Goal: Task Accomplishment & Management: Manage account settings

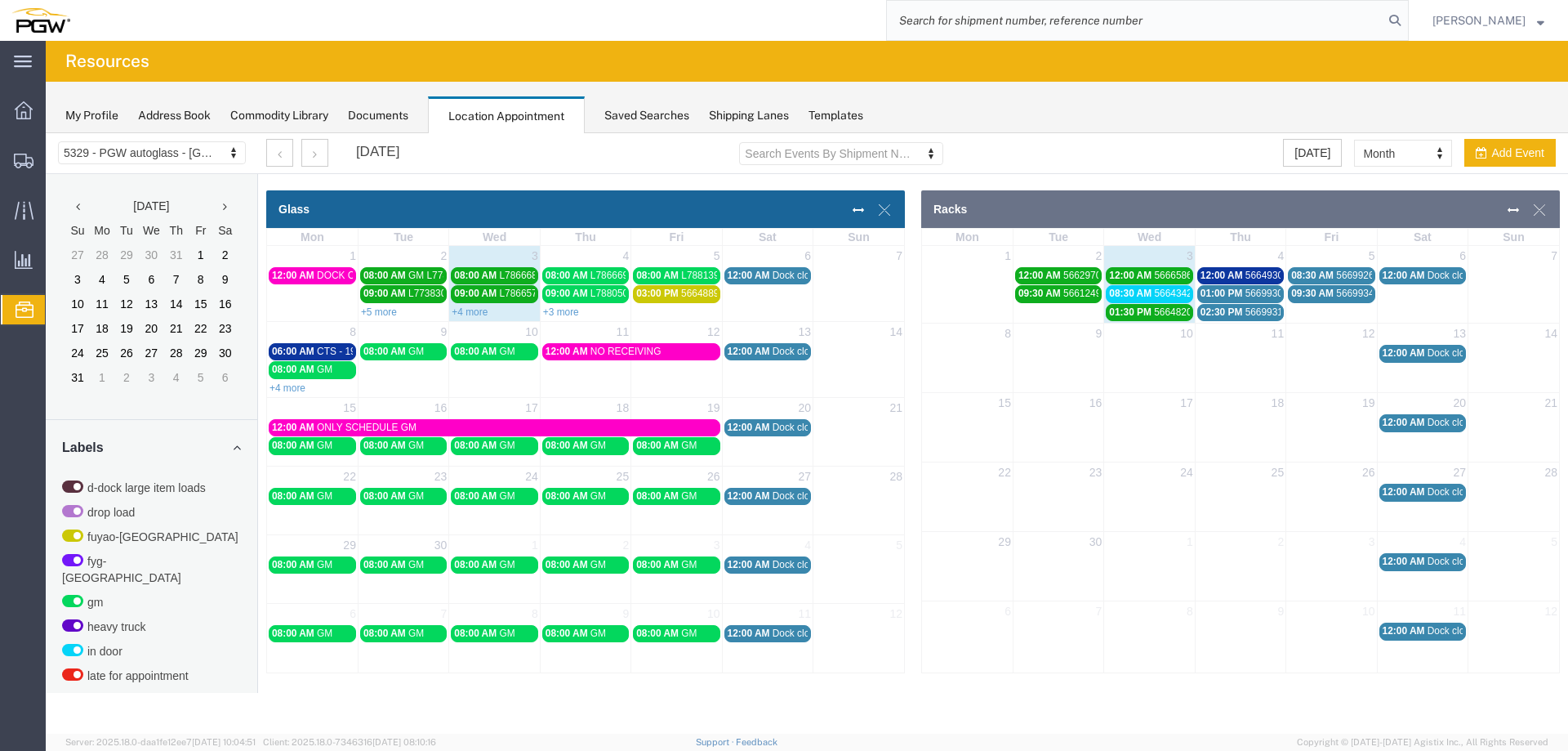
drag, startPoint x: 0, startPoint y: 0, endPoint x: 1351, endPoint y: 21, distance: 1351.2
click at [1351, 24] on input "search" at bounding box center [1136, 21] width 497 height 40
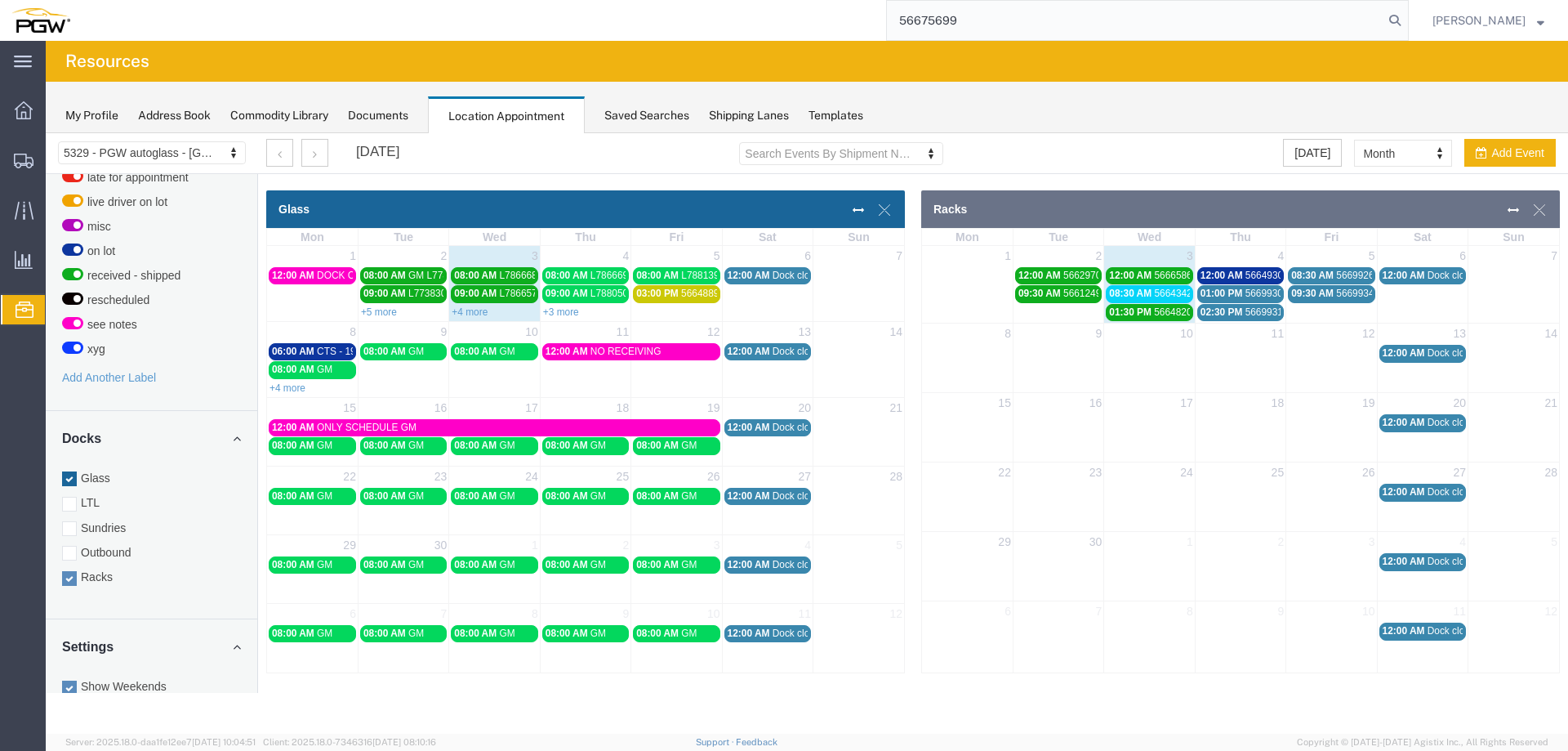
type input "56675699"
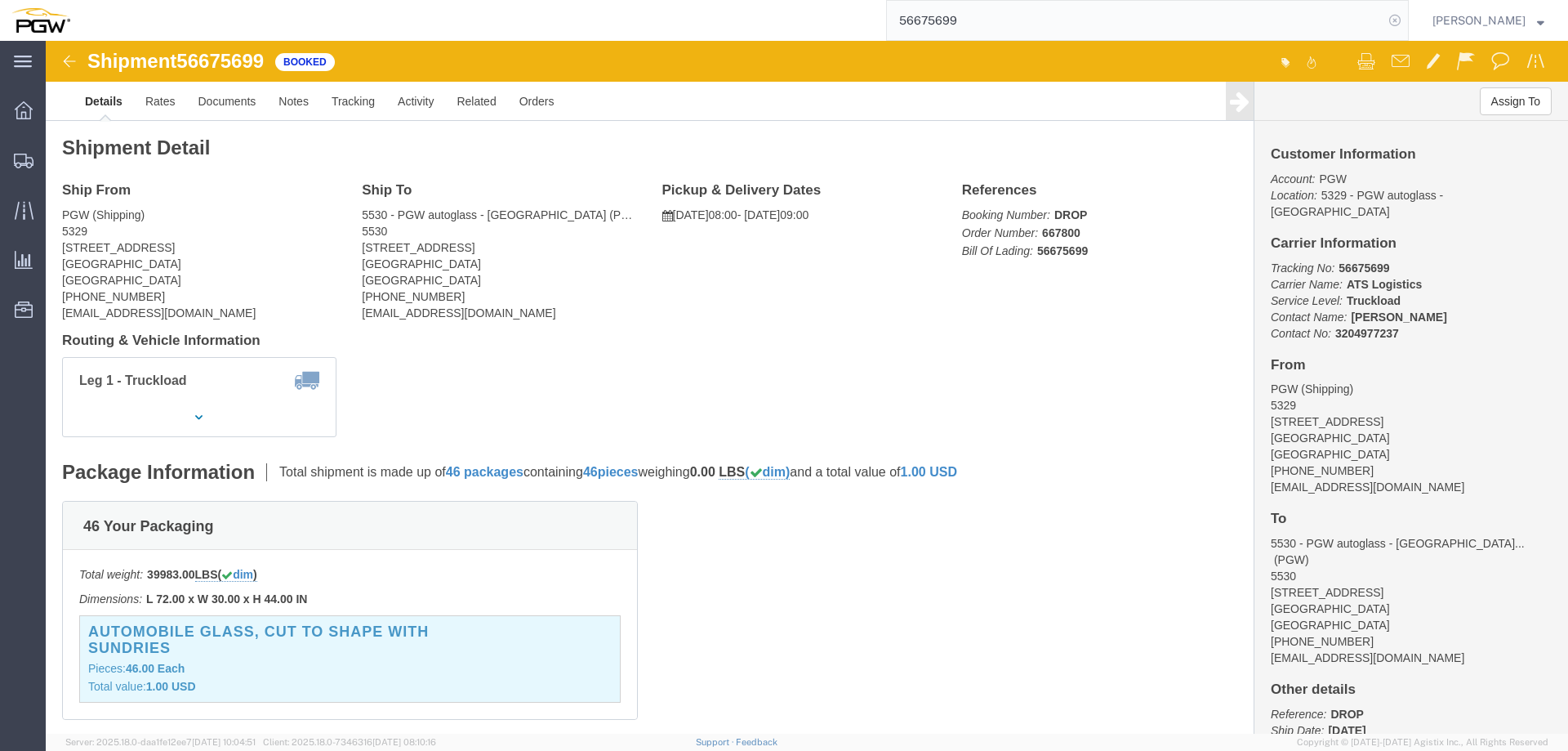
click at [1400, 18] on icon at bounding box center [1396, 21] width 23 height 23
click at [1405, 17] on icon at bounding box center [1396, 21] width 23 height 23
paste input "667671"
click at [1406, 18] on icon at bounding box center [1396, 21] width 23 height 23
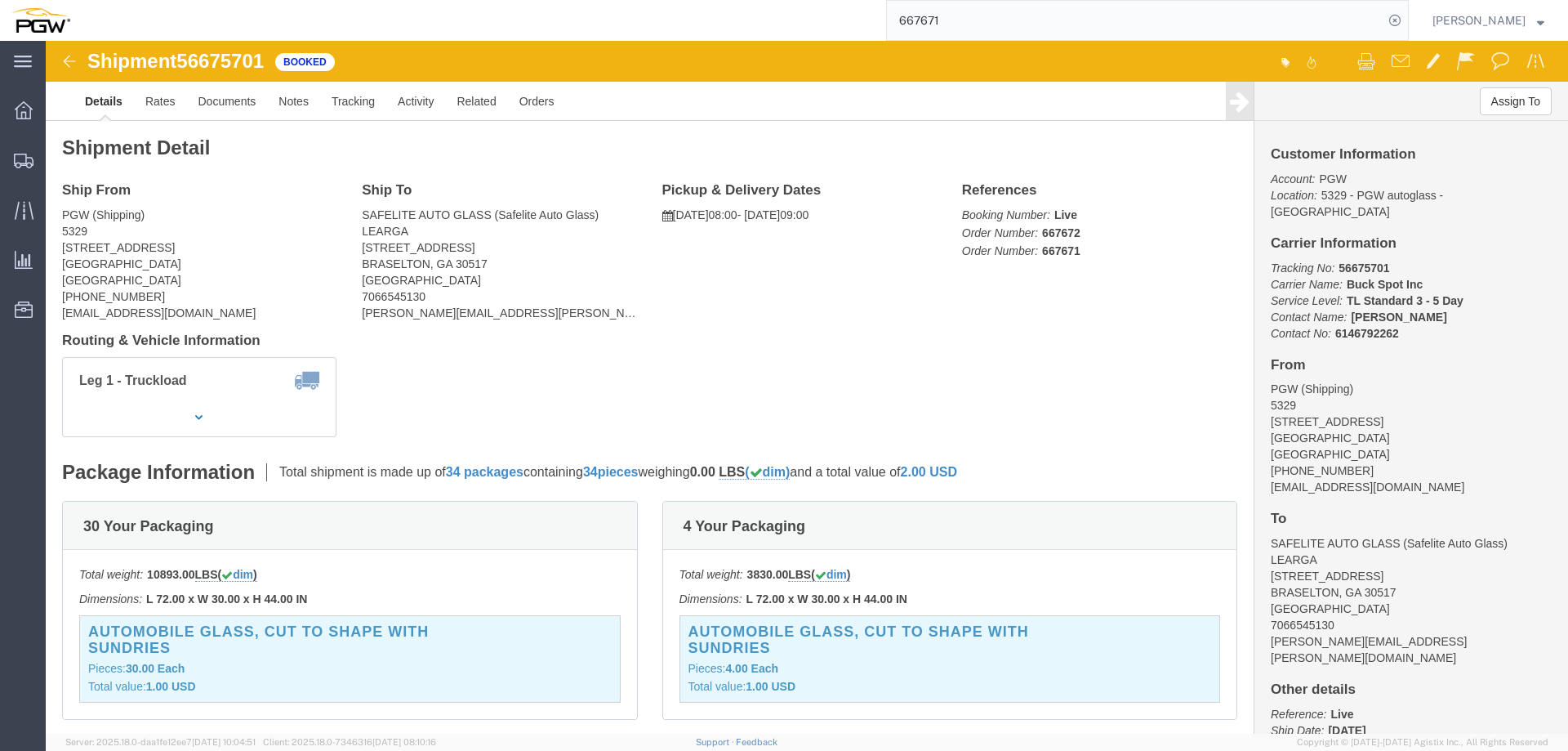
click at [1207, 31] on input "667671" at bounding box center [1136, 21] width 497 height 40
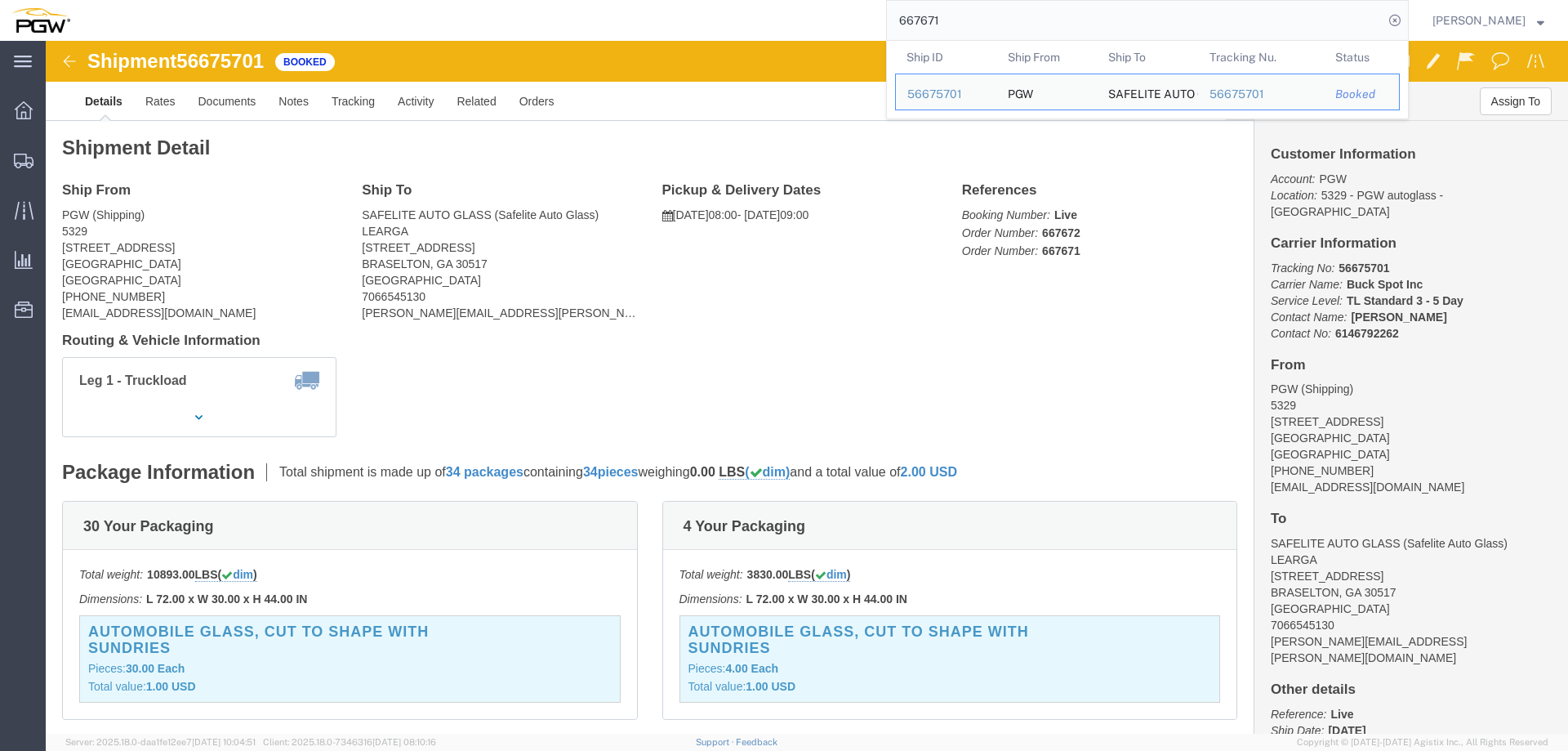
click at [1207, 31] on input "667671" at bounding box center [1136, 21] width 497 height 40
paste input "736"
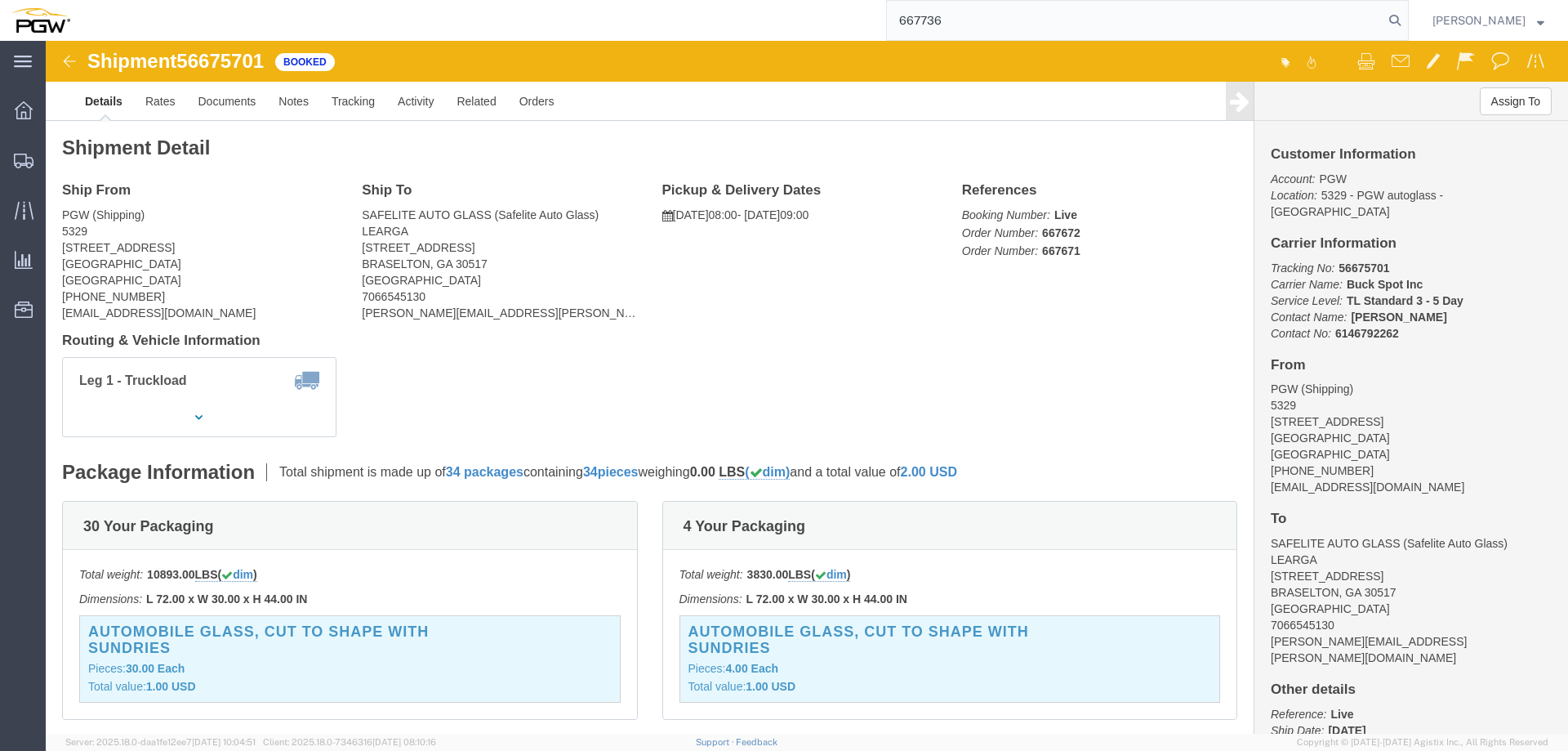
click at [1196, 31] on input "667736" at bounding box center [1136, 21] width 497 height 40
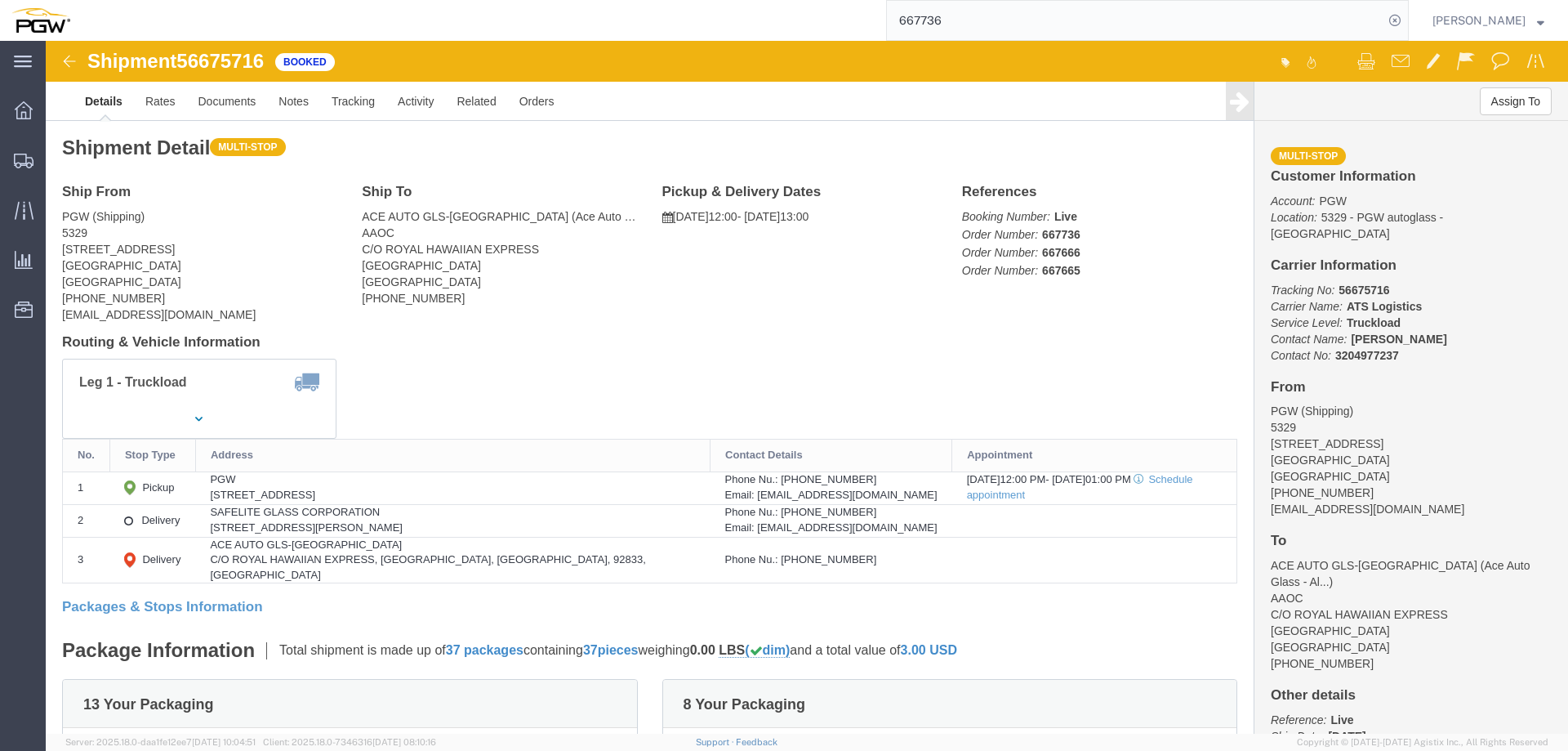
drag, startPoint x: 1071, startPoint y: 0, endPoint x: 1117, endPoint y: 35, distance: 57.8
click at [1117, 35] on input "667736" at bounding box center [1136, 21] width 497 height 40
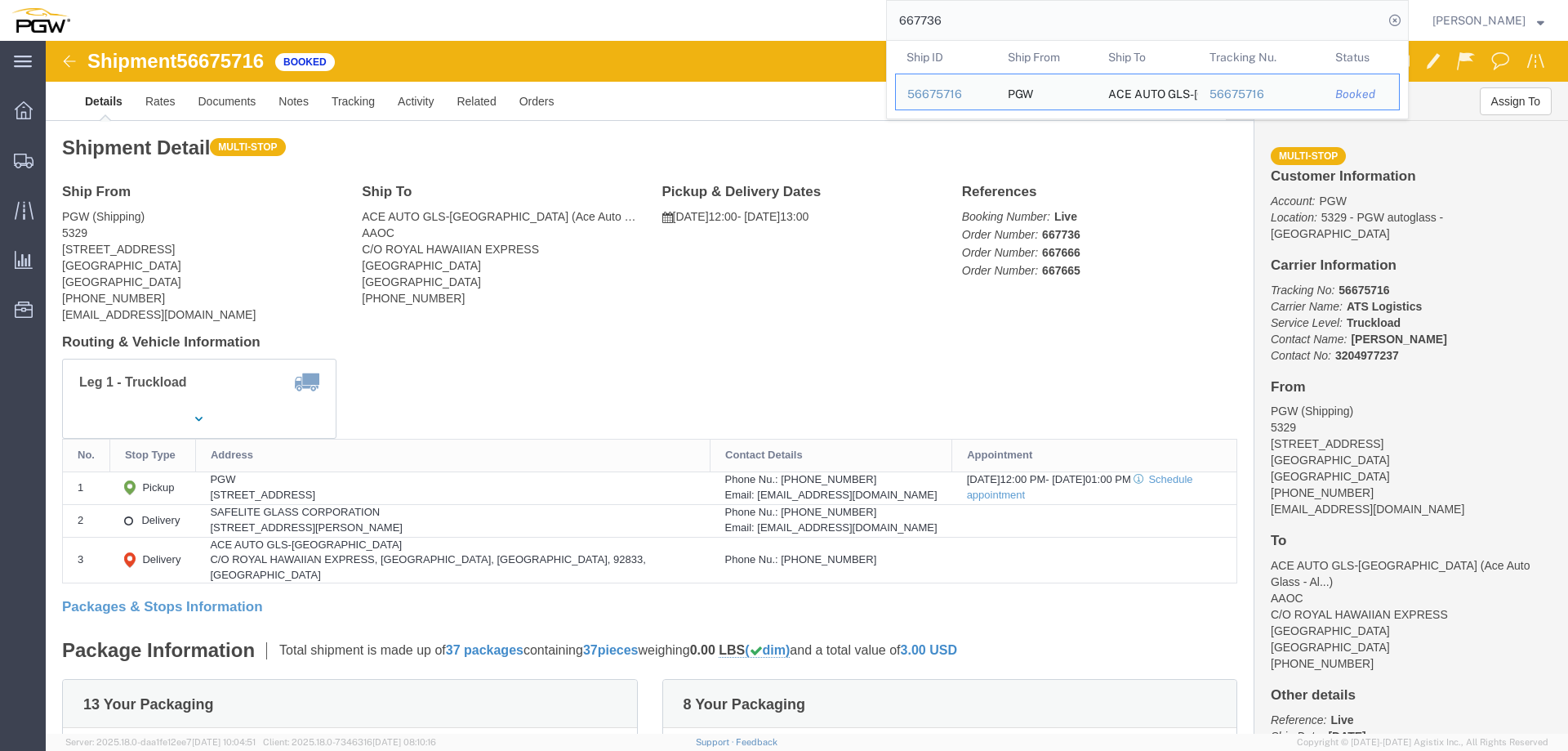
click at [1117, 35] on input "667736" at bounding box center [1136, 21] width 497 height 40
paste input "625"
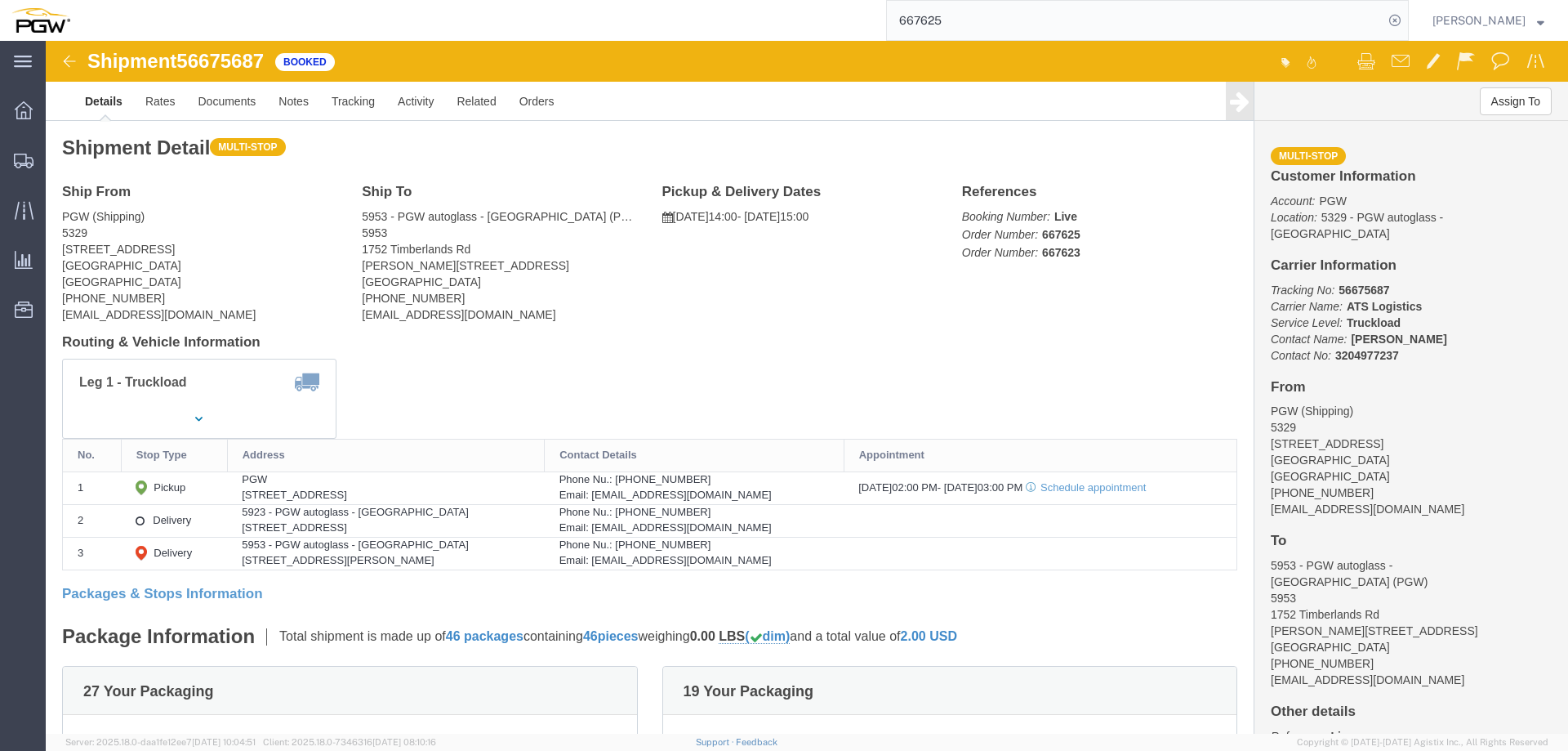
drag, startPoint x: 1056, startPoint y: 45, endPoint x: 1045, endPoint y: 23, distance: 24.6
click at [1045, 23] on input "667625" at bounding box center [1136, 21] width 497 height 40
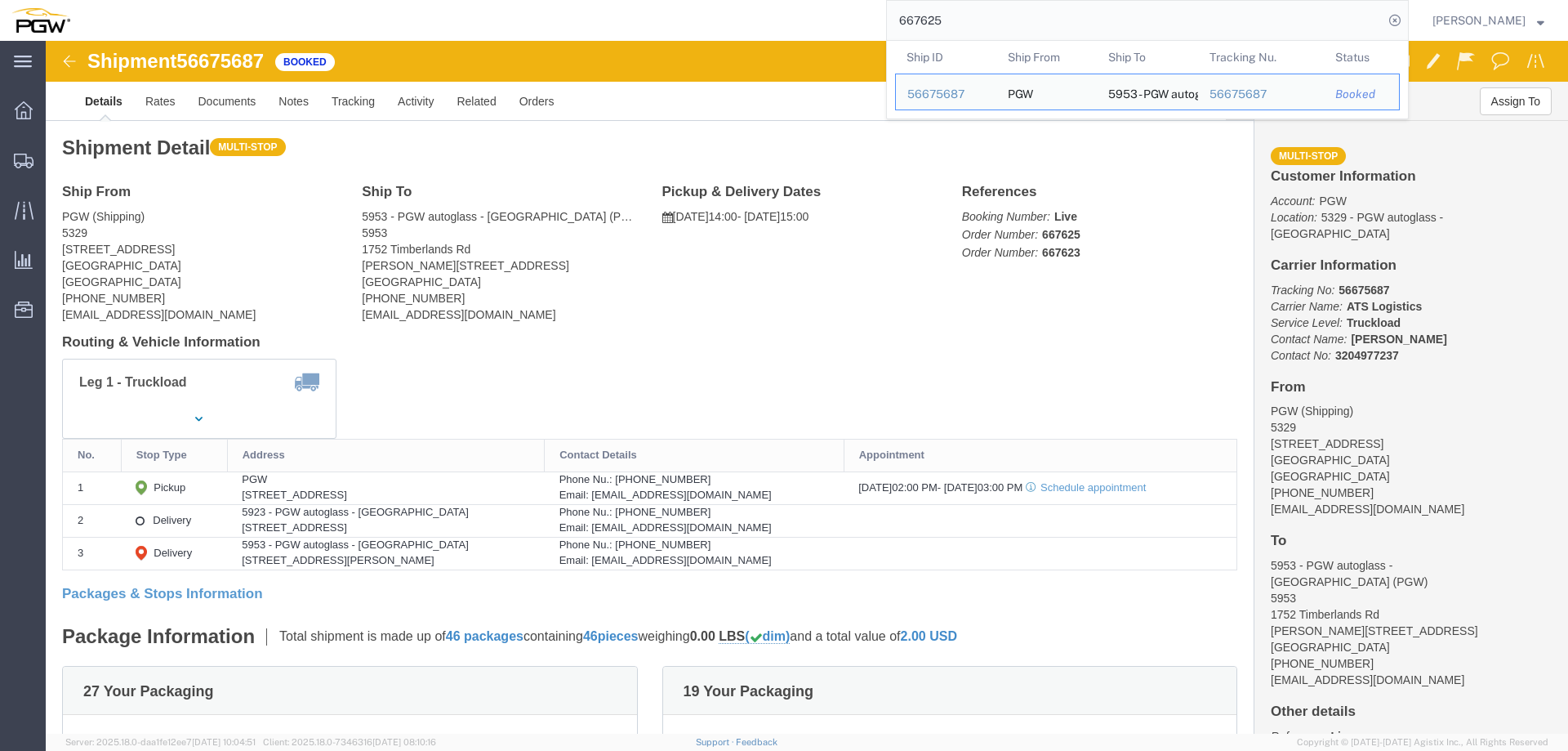
click at [1045, 23] on input "667625" at bounding box center [1136, 21] width 497 height 40
paste input "810"
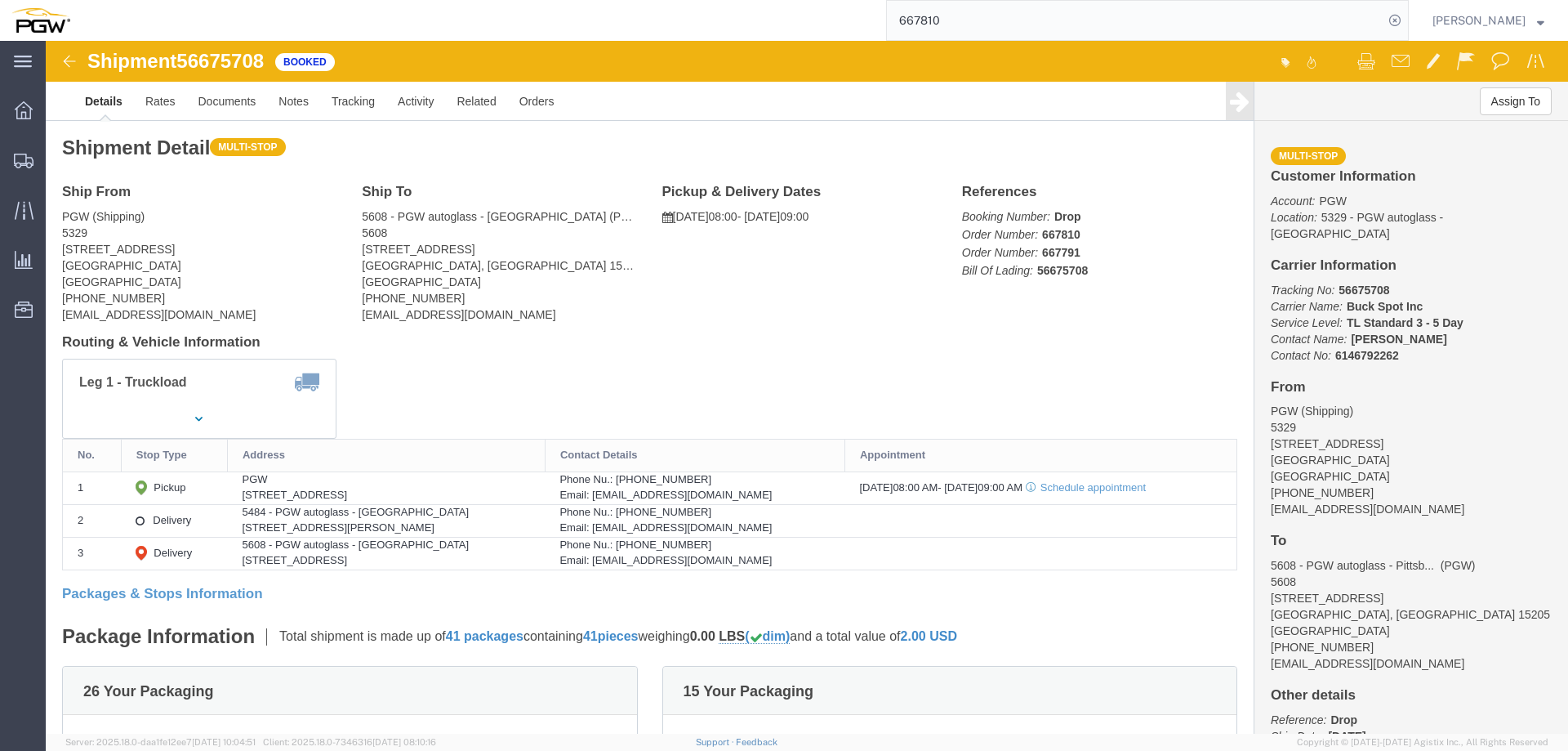
click at [1054, 27] on input "667810" at bounding box center [1136, 21] width 497 height 40
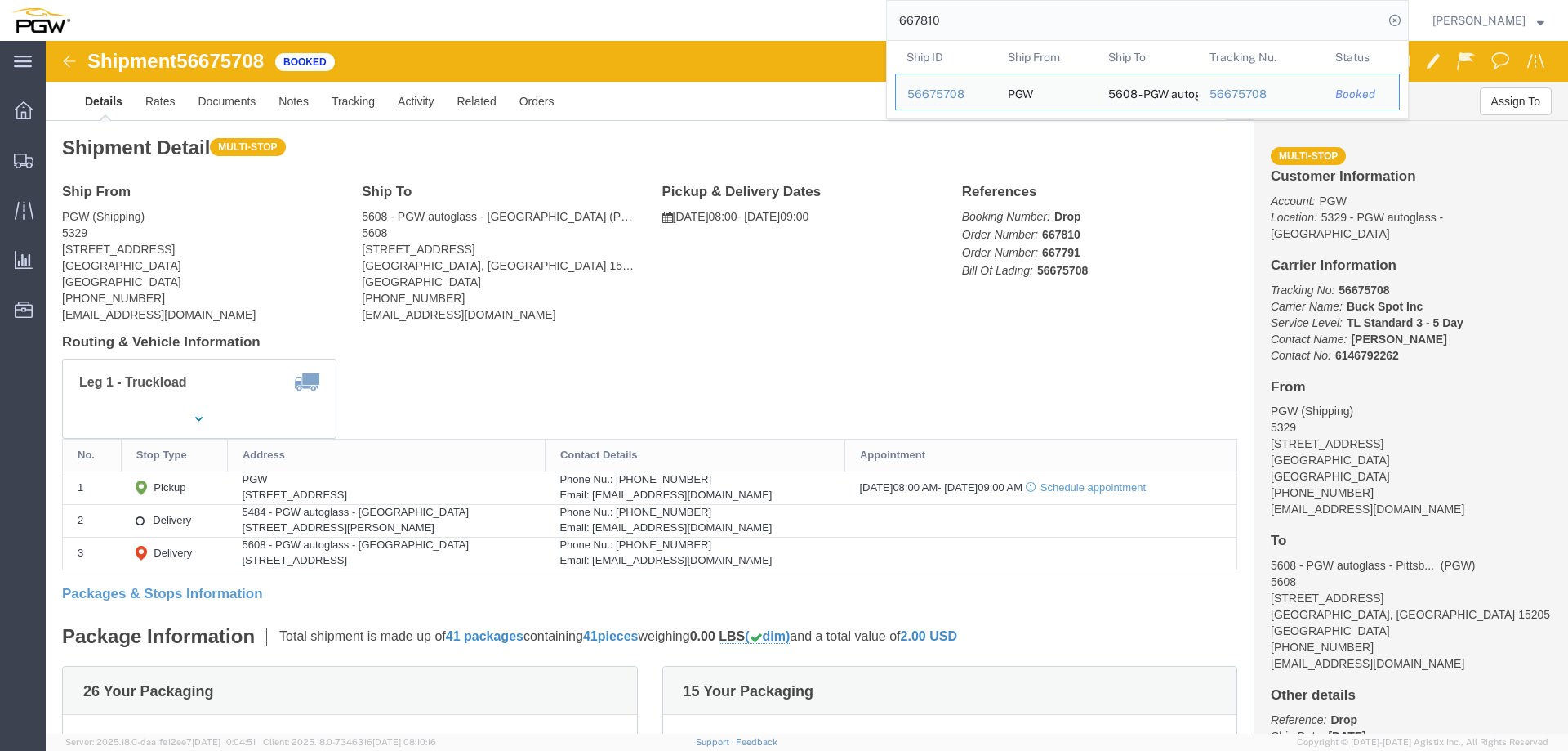
click at [1054, 27] on input "667810" at bounding box center [1136, 21] width 497 height 40
paste input "627"
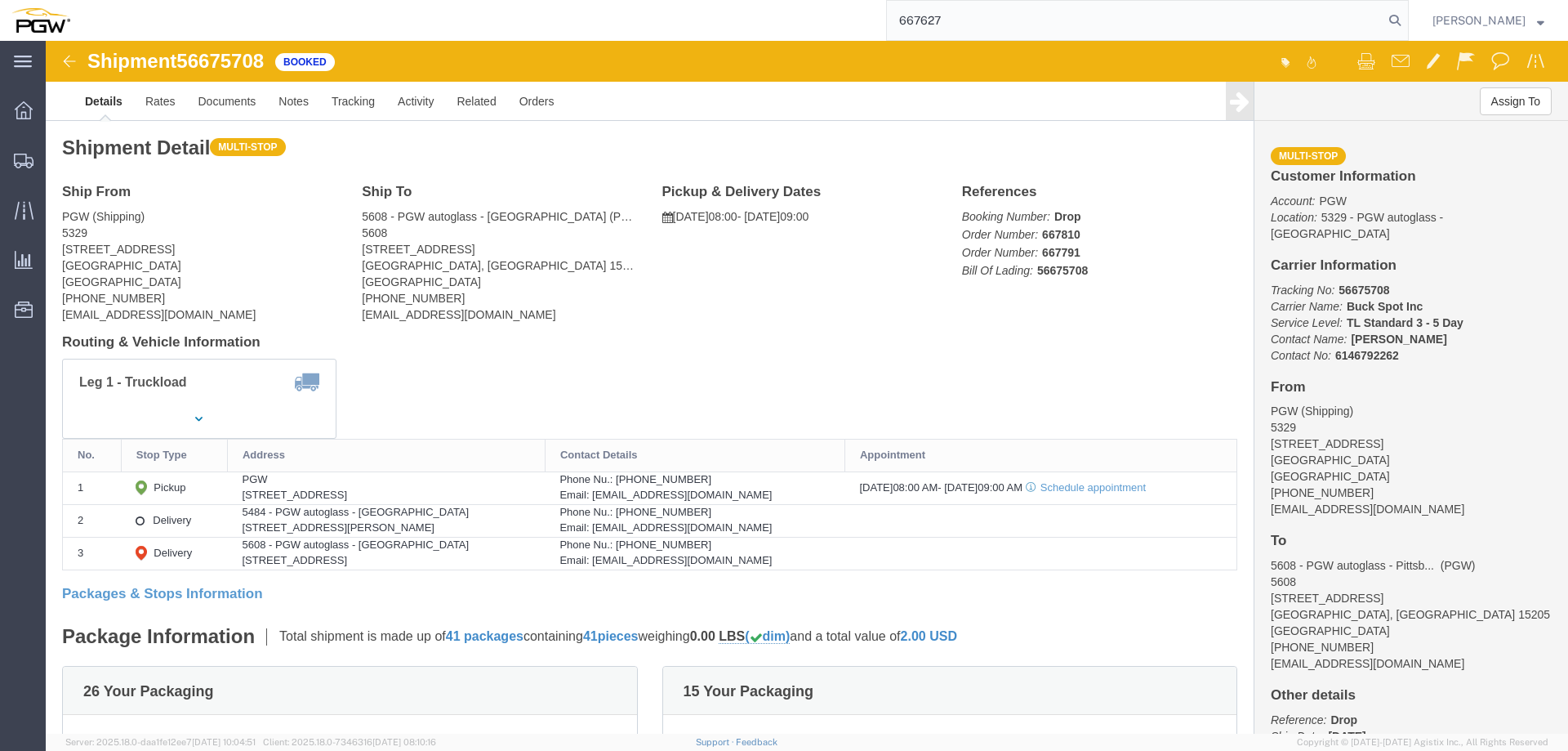
type input "667627"
click at [1400, 18] on icon at bounding box center [1396, 21] width 23 height 23
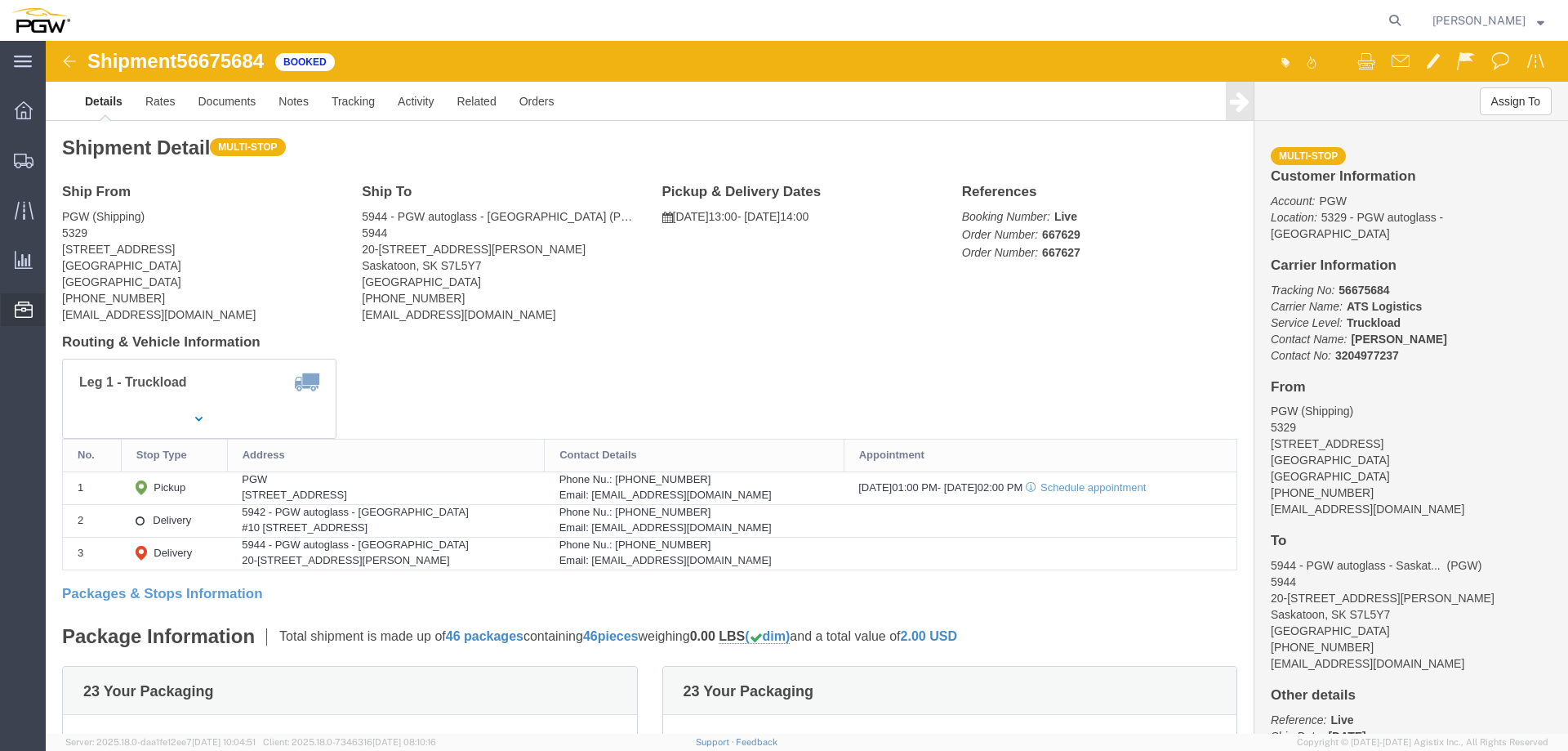
click at [0, 0] on span "Location Appointment" at bounding box center [0, 0] width 0 height 0
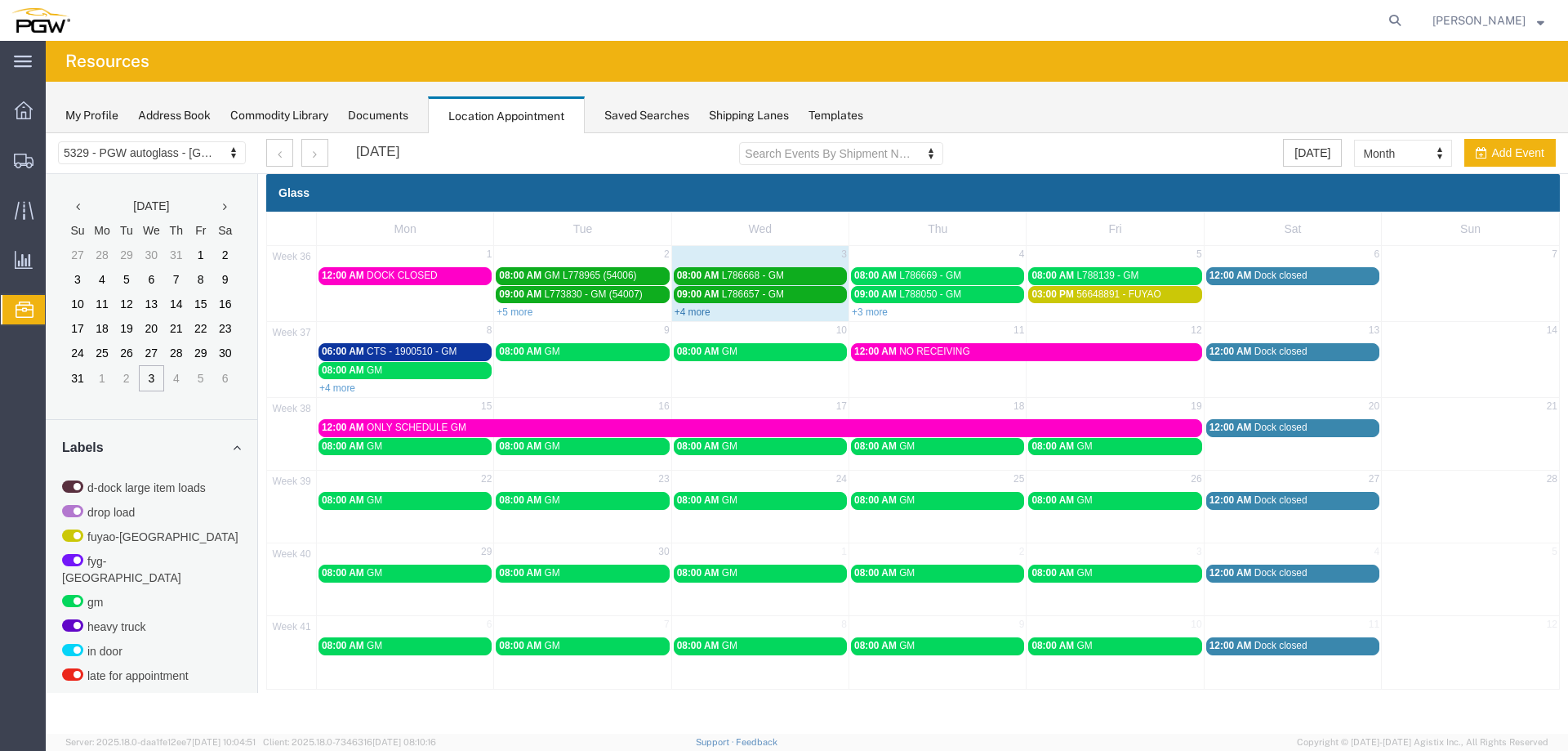
click at [688, 309] on link "+4 more" at bounding box center [692, 312] width 36 height 12
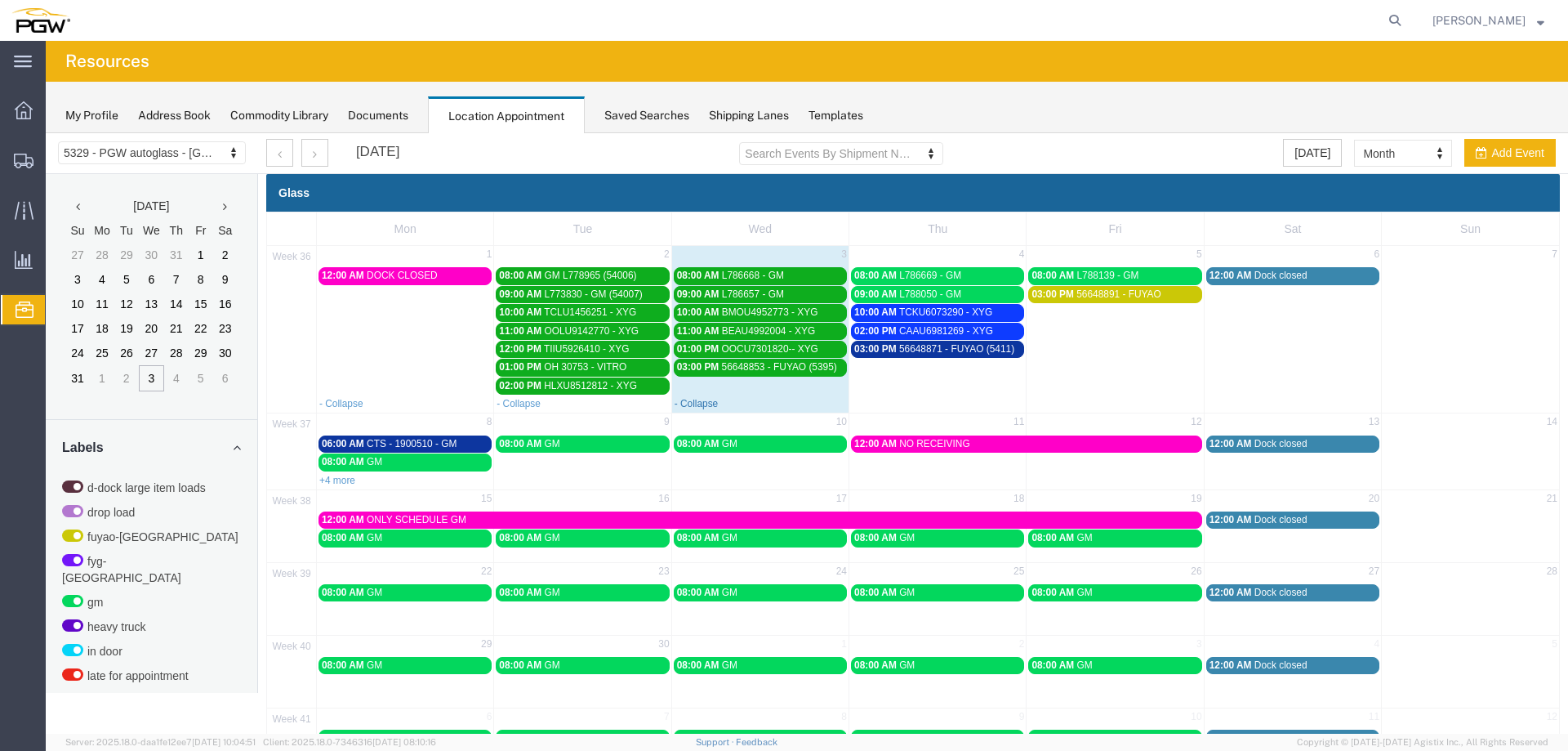
click at [692, 399] on link "- Collapse" at bounding box center [696, 404] width 44 height 12
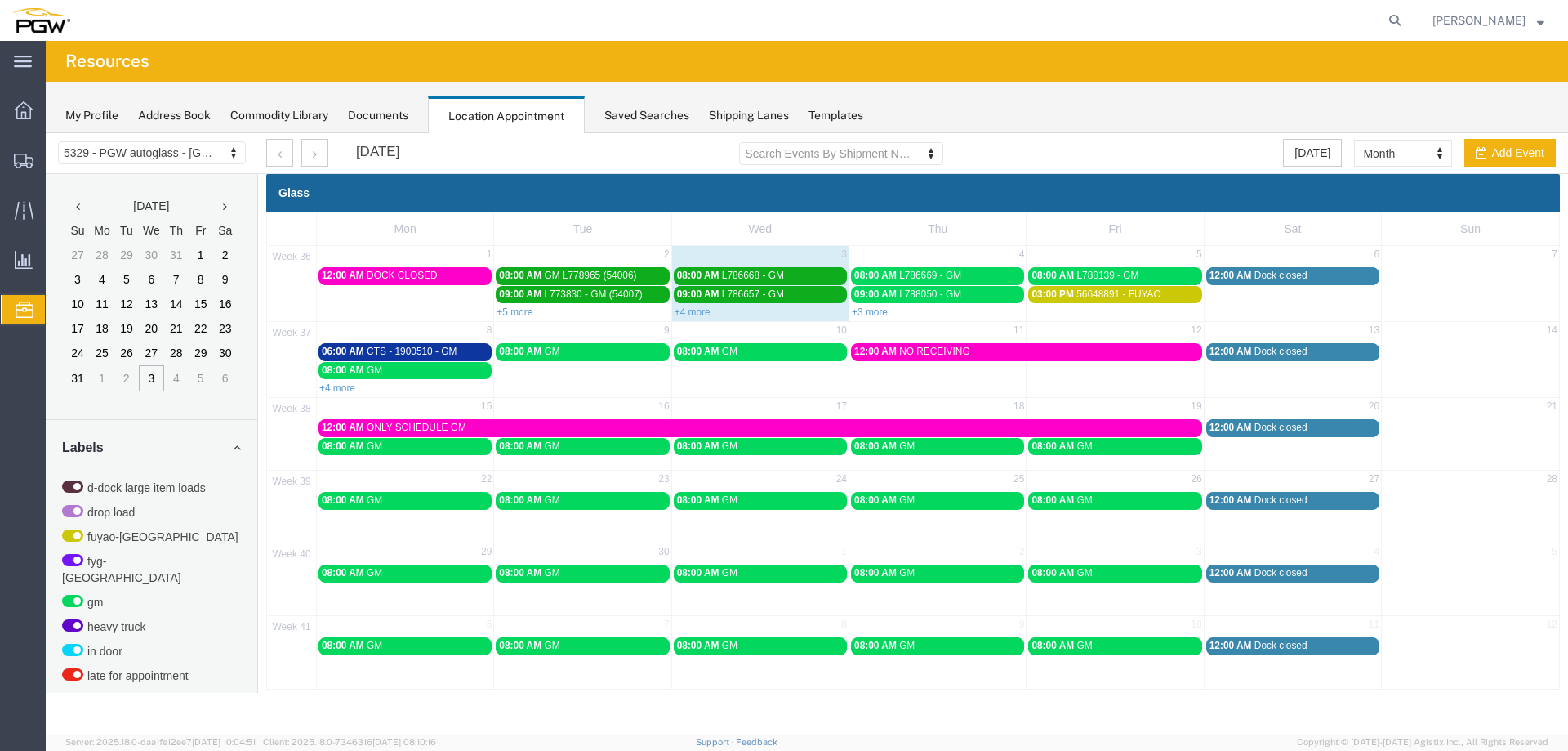
click at [1303, 168] on div "[DATE] Search Events By Shipment Number Clear Filter [DATE] Month Month Week Da…" at bounding box center [911, 153] width 1314 height 40
click at [1303, 162] on button "[DATE]" at bounding box center [1312, 153] width 59 height 28
select select "agendaDay"
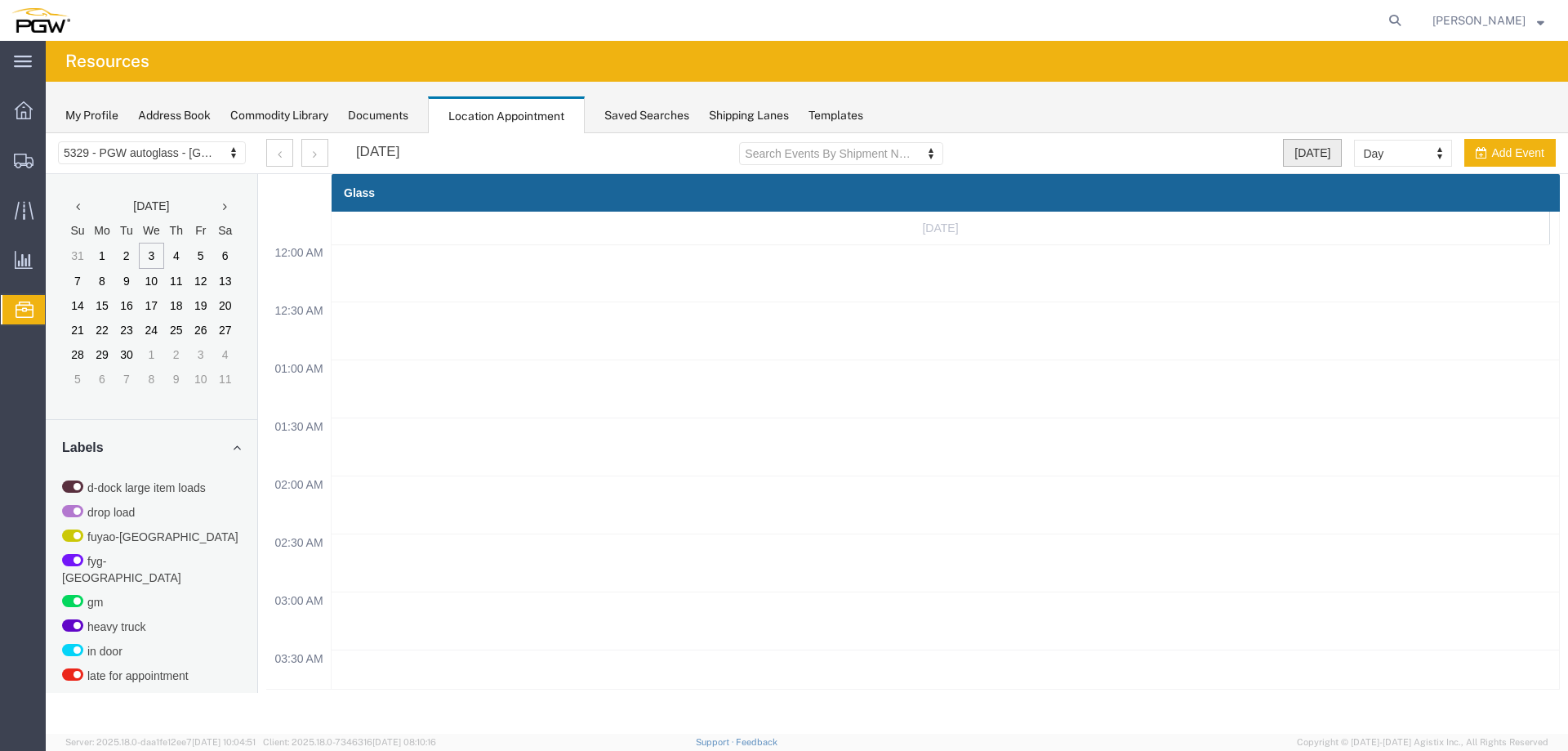
scroll to position [697, 0]
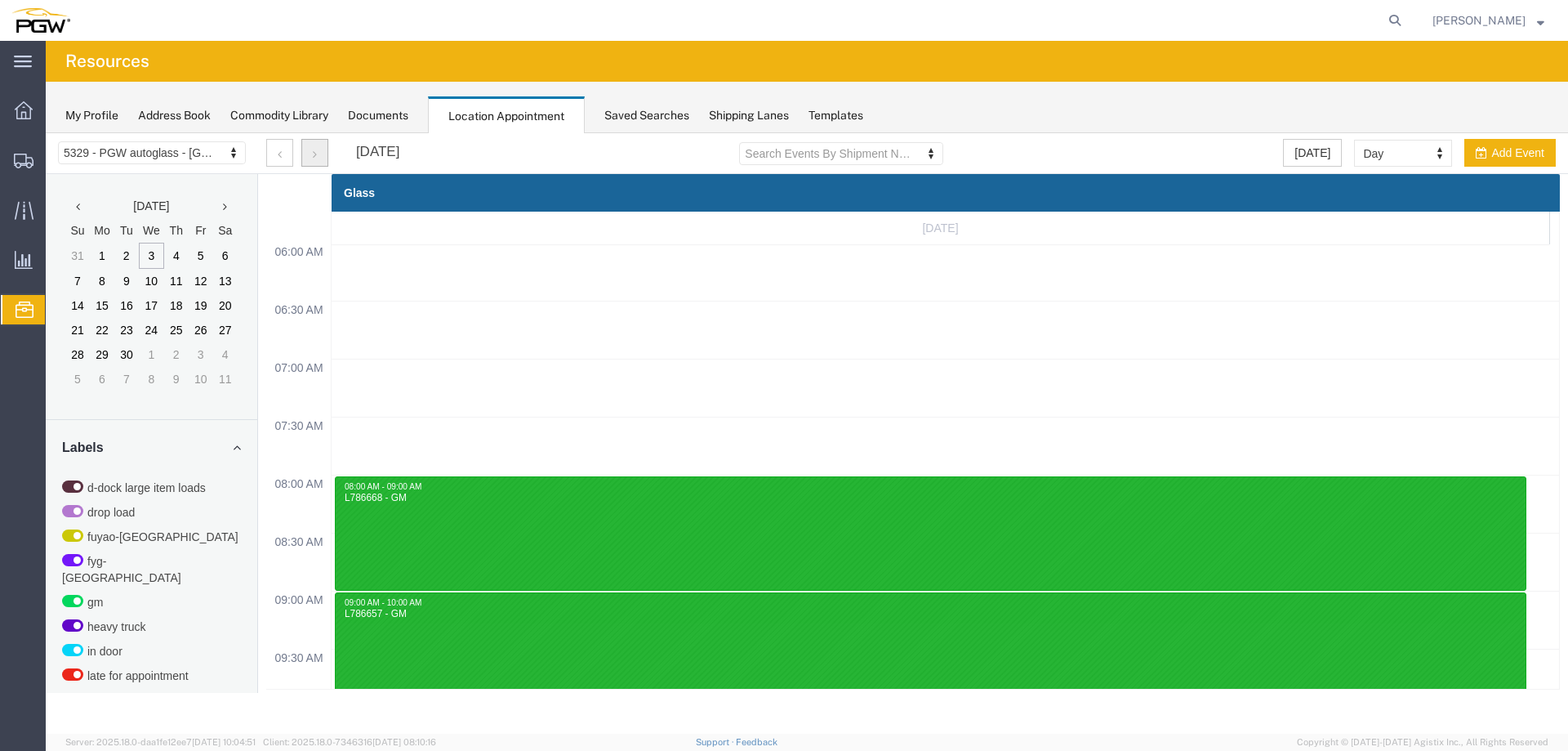
click at [313, 153] on icon "button" at bounding box center [314, 154] width 4 height 12
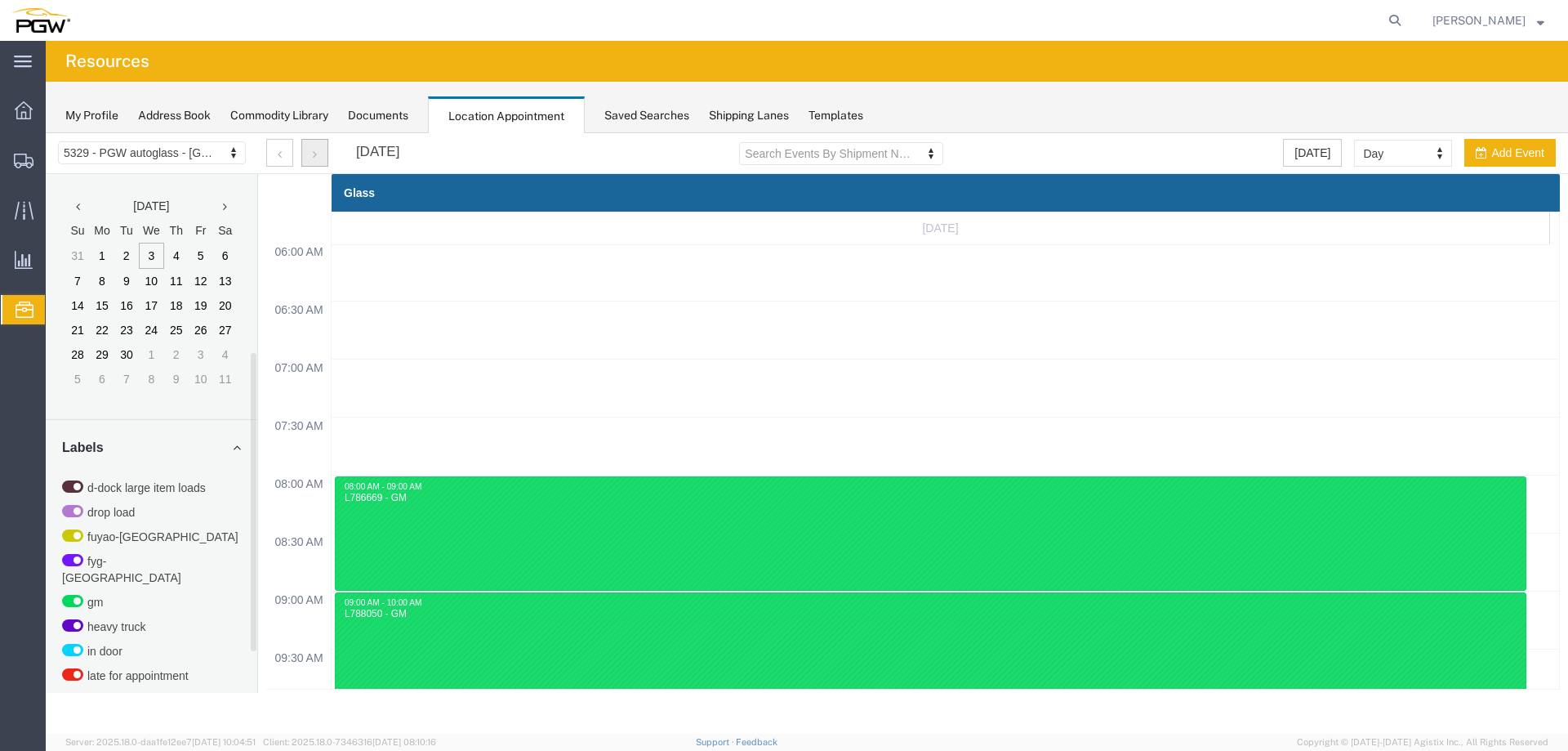
scroll to position [450, 0]
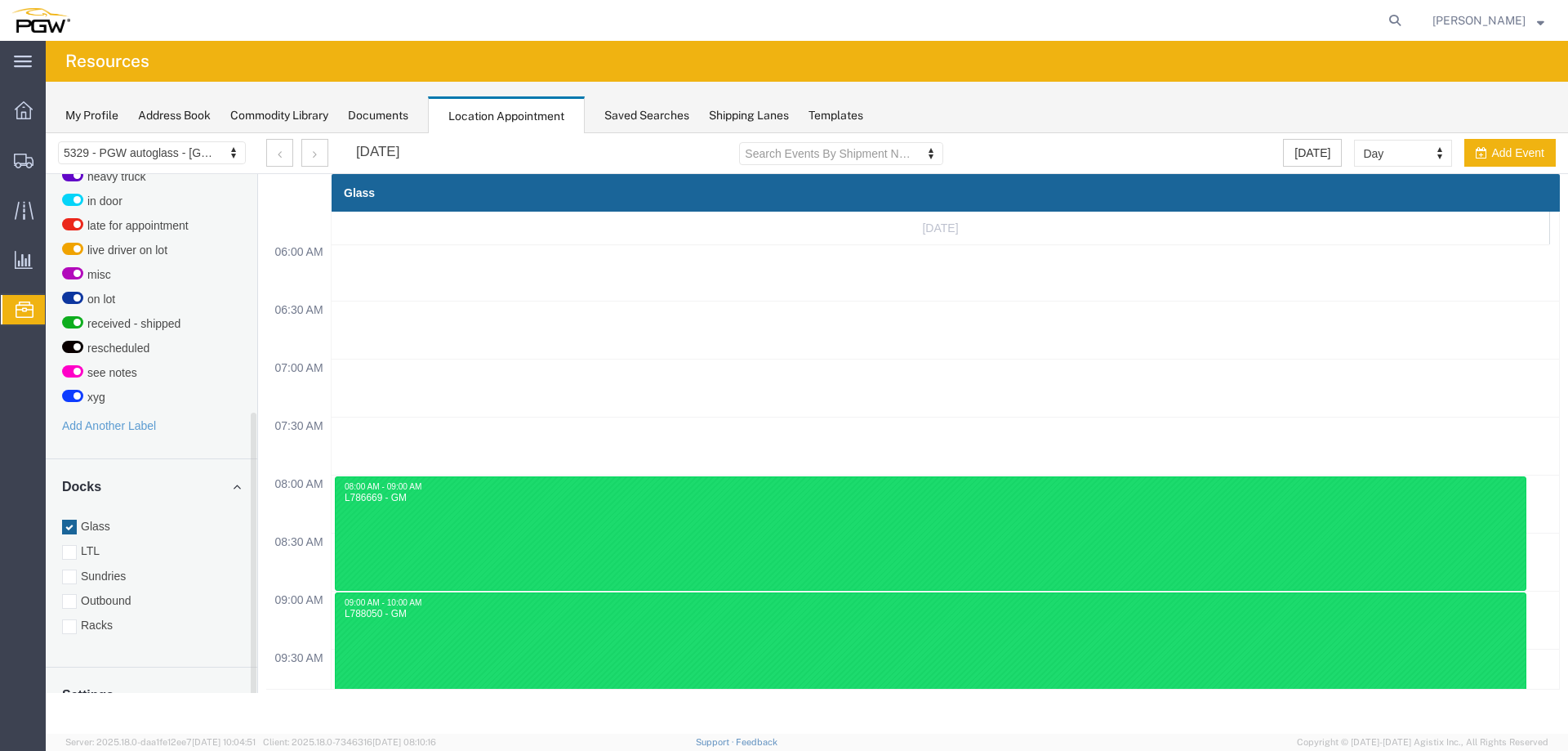
click at [116, 616] on label "Racks" at bounding box center [151, 625] width 179 height 17
click at [45, 133] on input "Racks" at bounding box center [45, 133] width 0 height 0
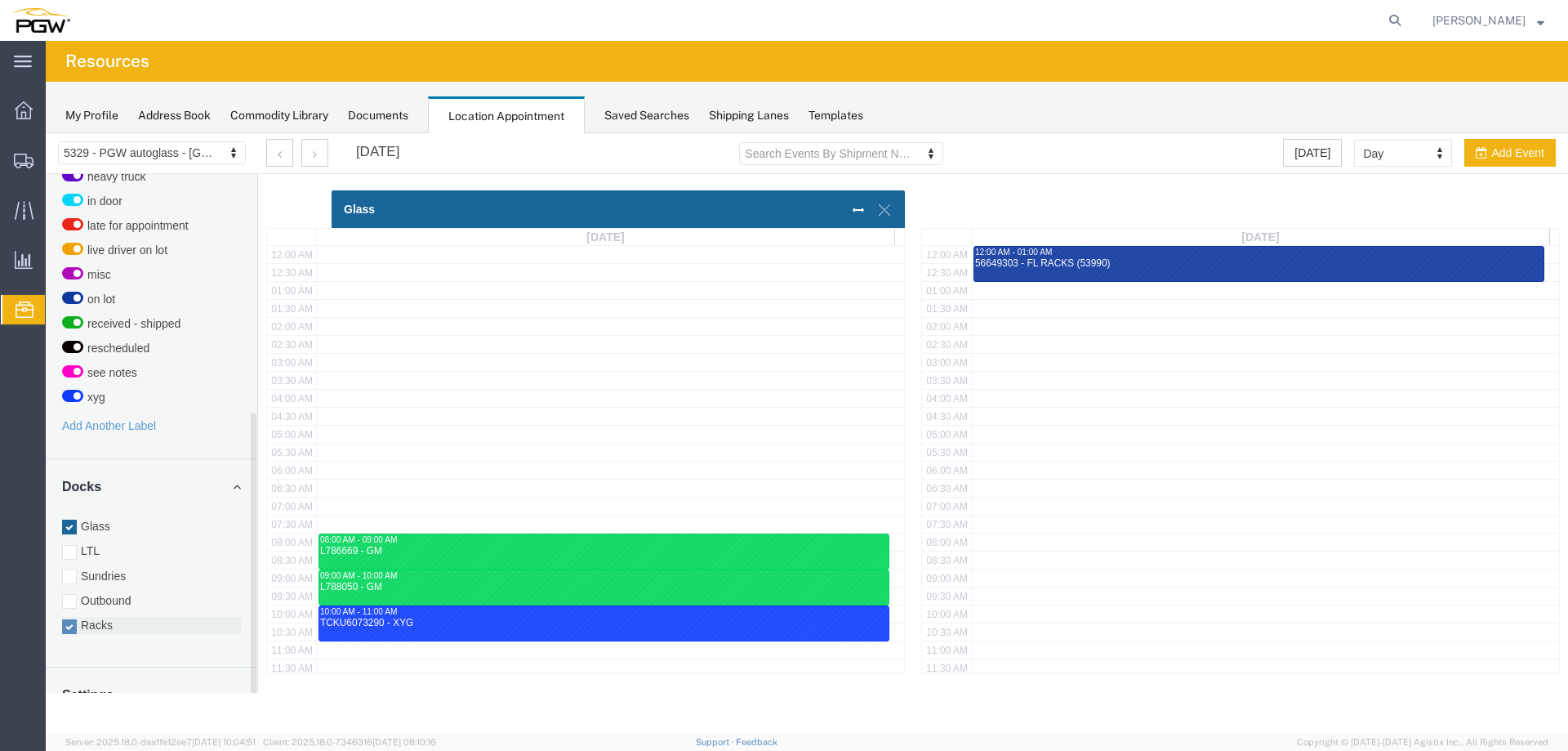
scroll to position [403, 0]
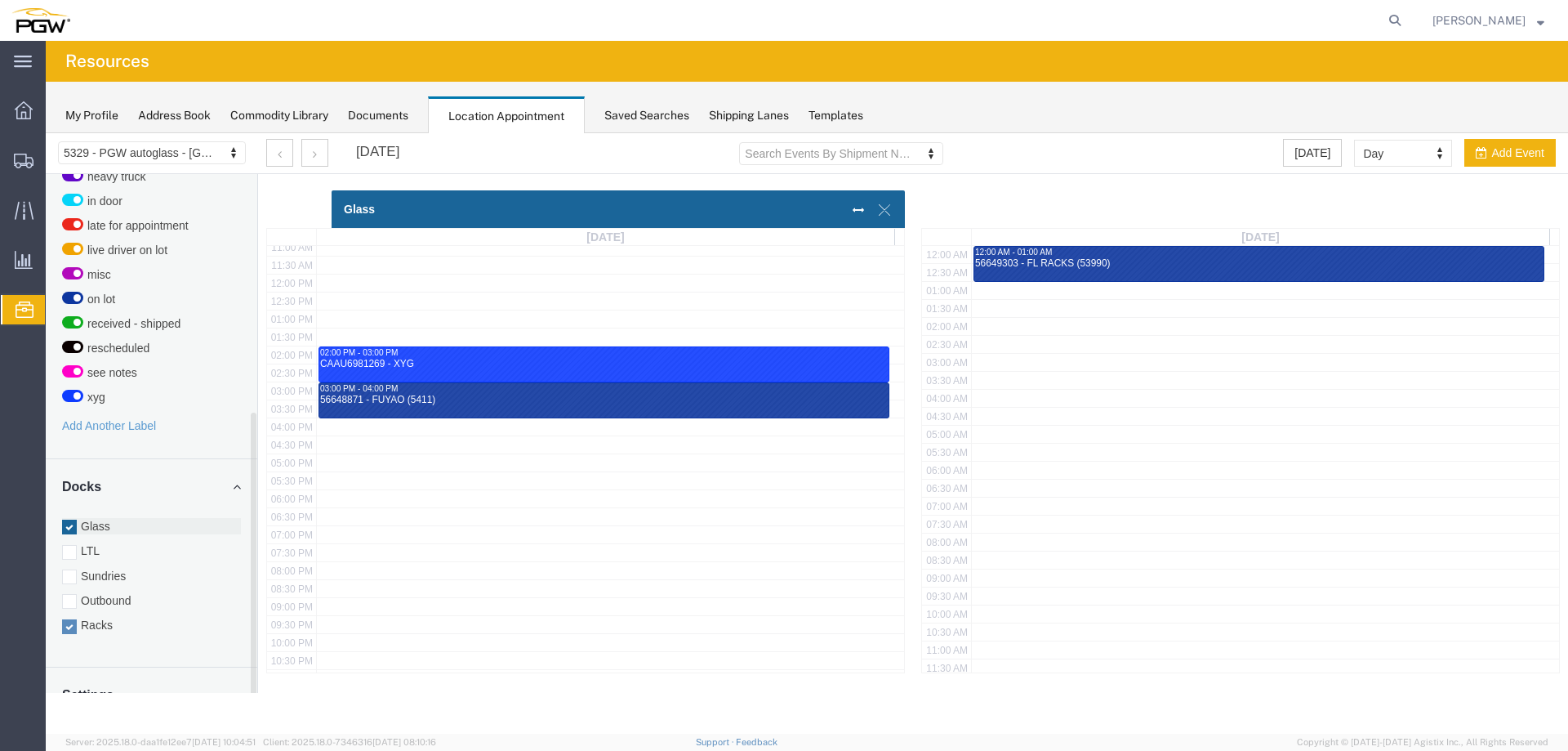
click at [97, 517] on label "Glass" at bounding box center [151, 526] width 179 height 17
click at [45, 133] on input "Glass" at bounding box center [45, 133] width 0 height 0
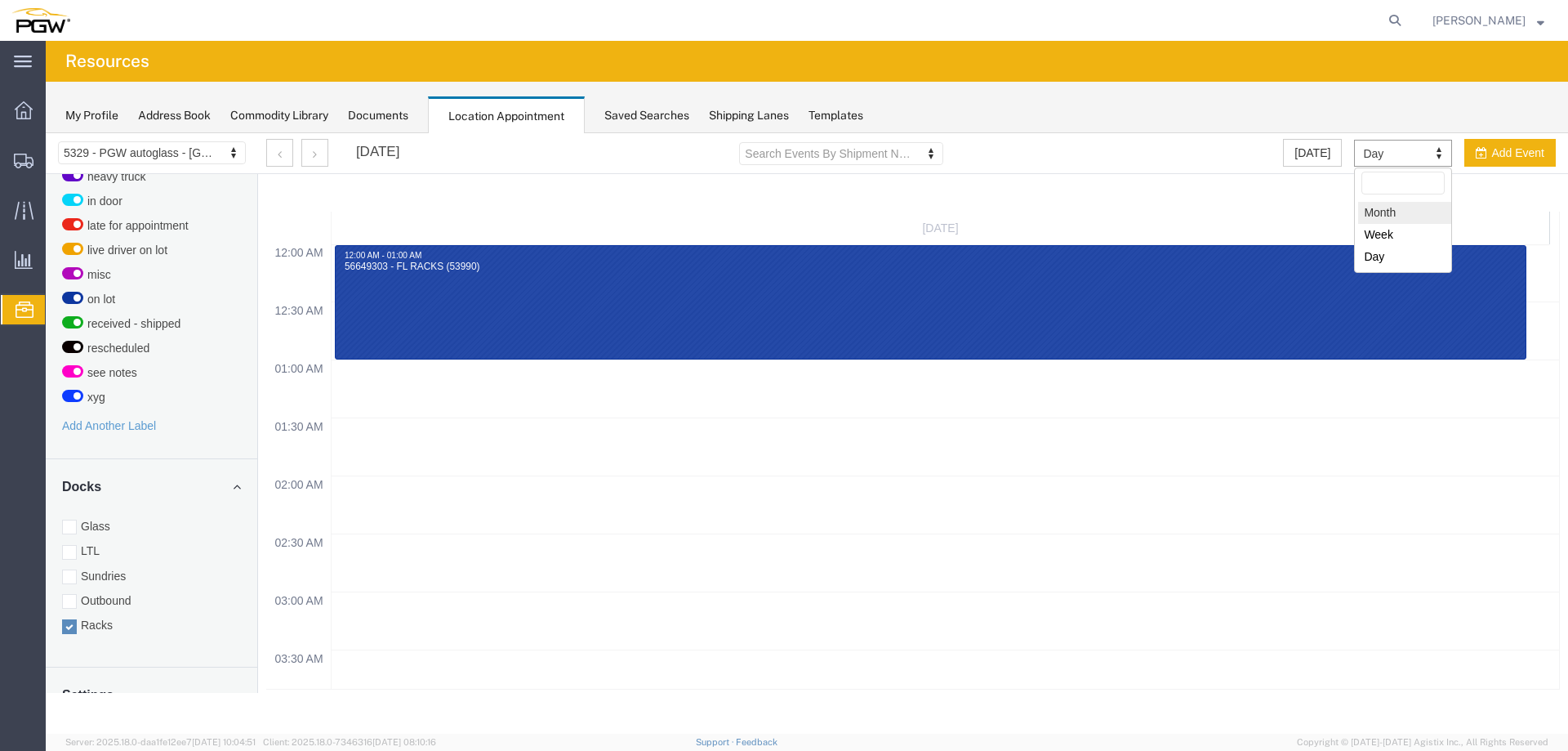
select select "month"
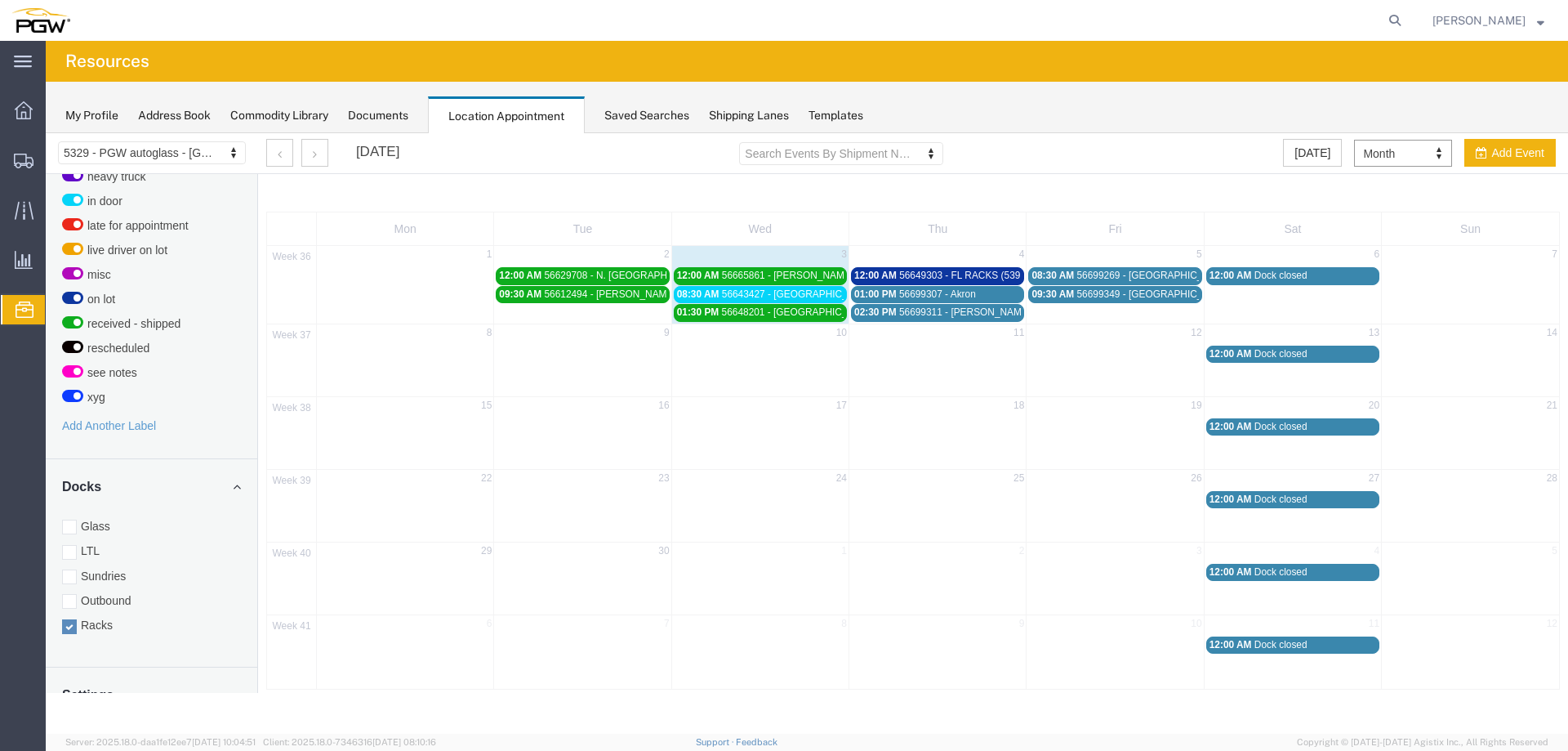
click at [767, 299] on span "56643427 - [GEOGRAPHIC_DATA]" at bounding box center [798, 294] width 153 height 12
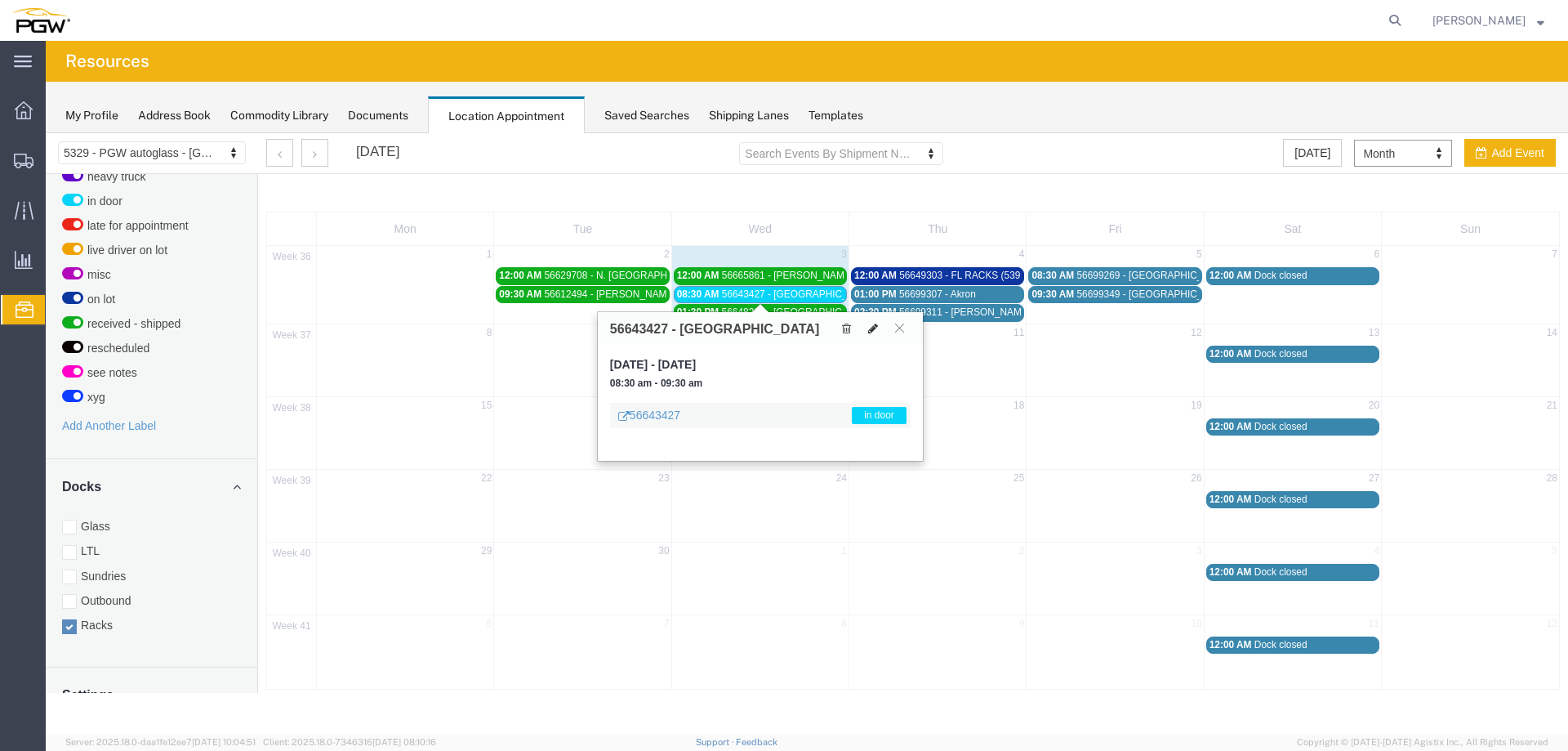
click at [869, 330] on icon at bounding box center [873, 328] width 10 height 12
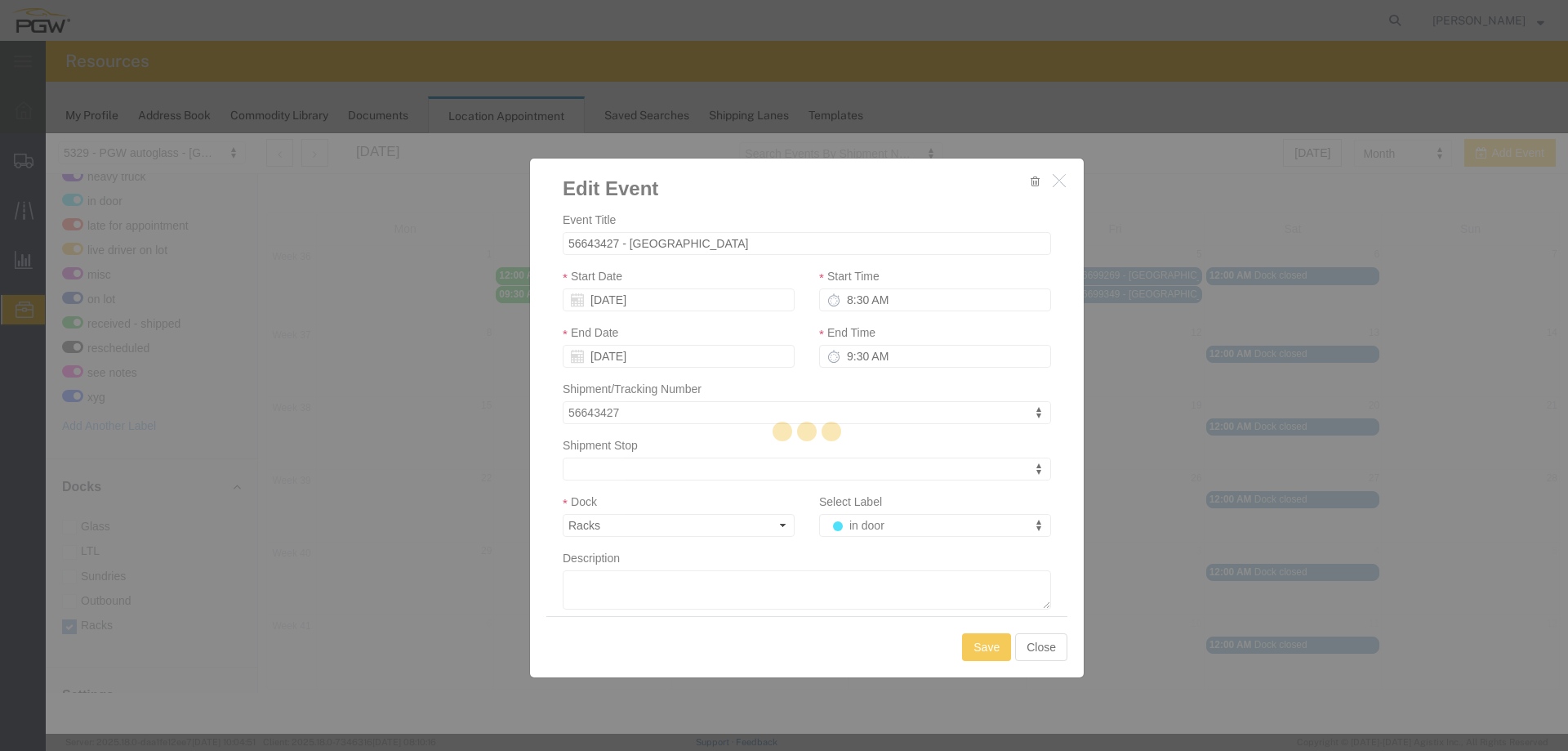
click at [873, 525] on div at bounding box center [806, 432] width 1523 height 600
select select
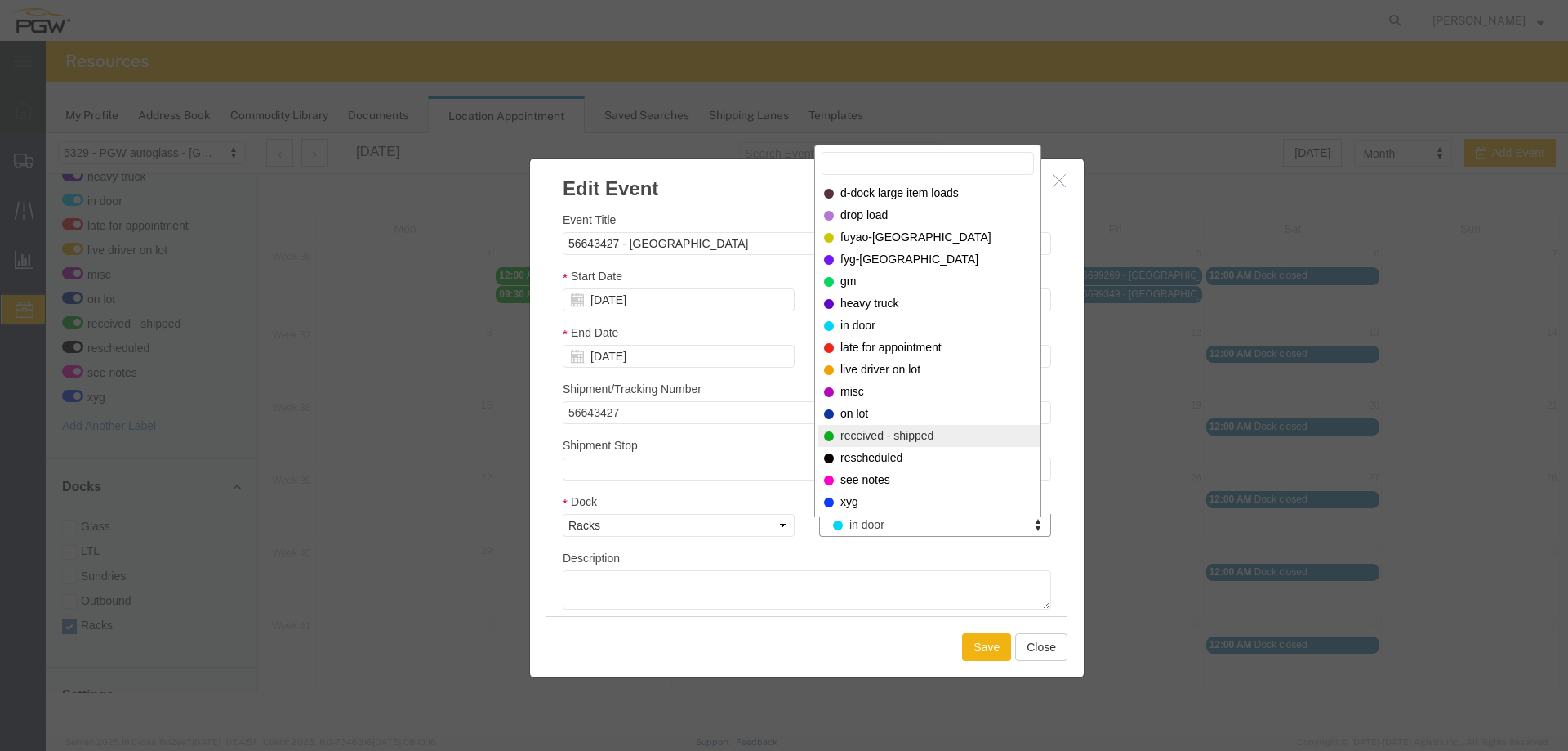
select select "200"
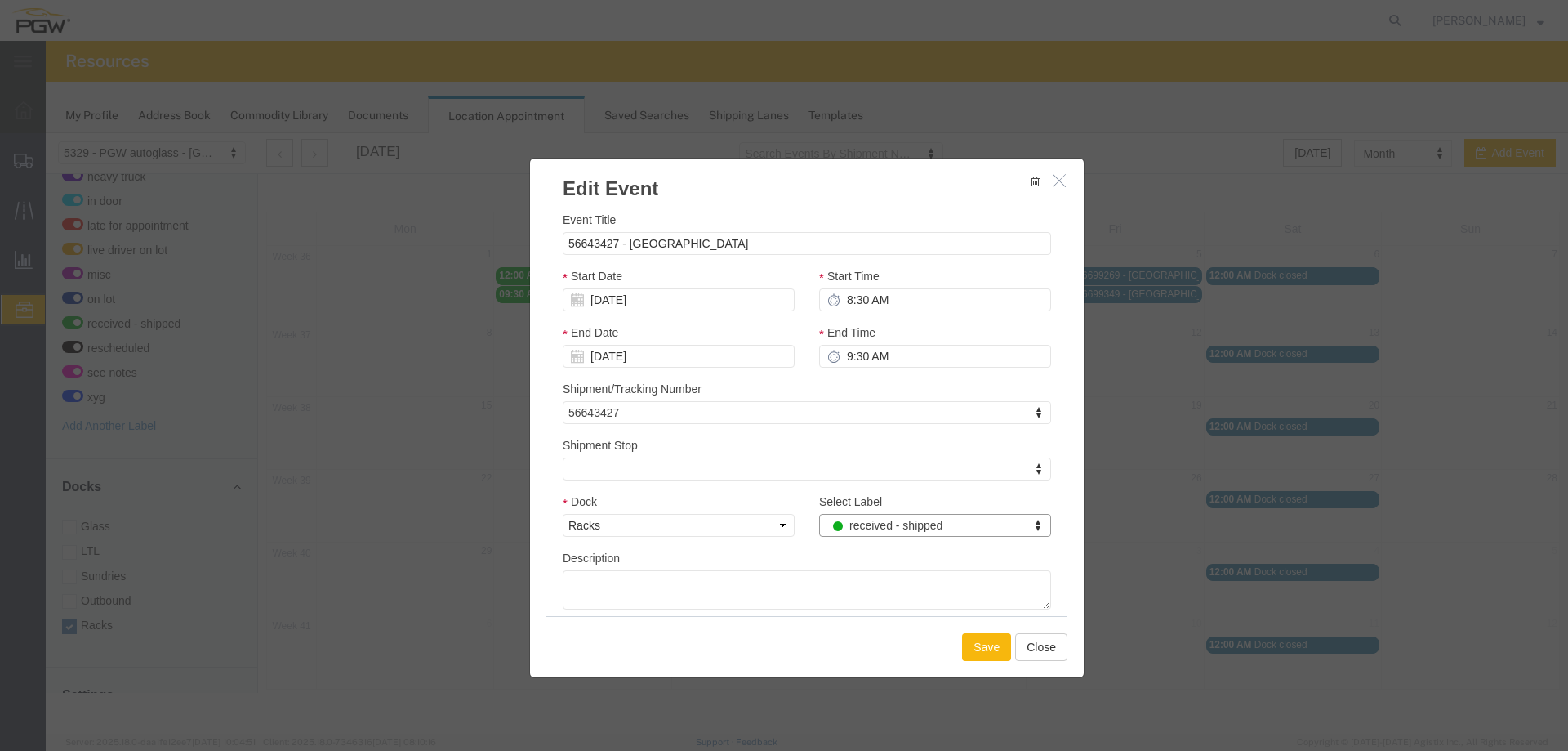
click at [980, 647] on button "Save" at bounding box center [986, 647] width 49 height 28
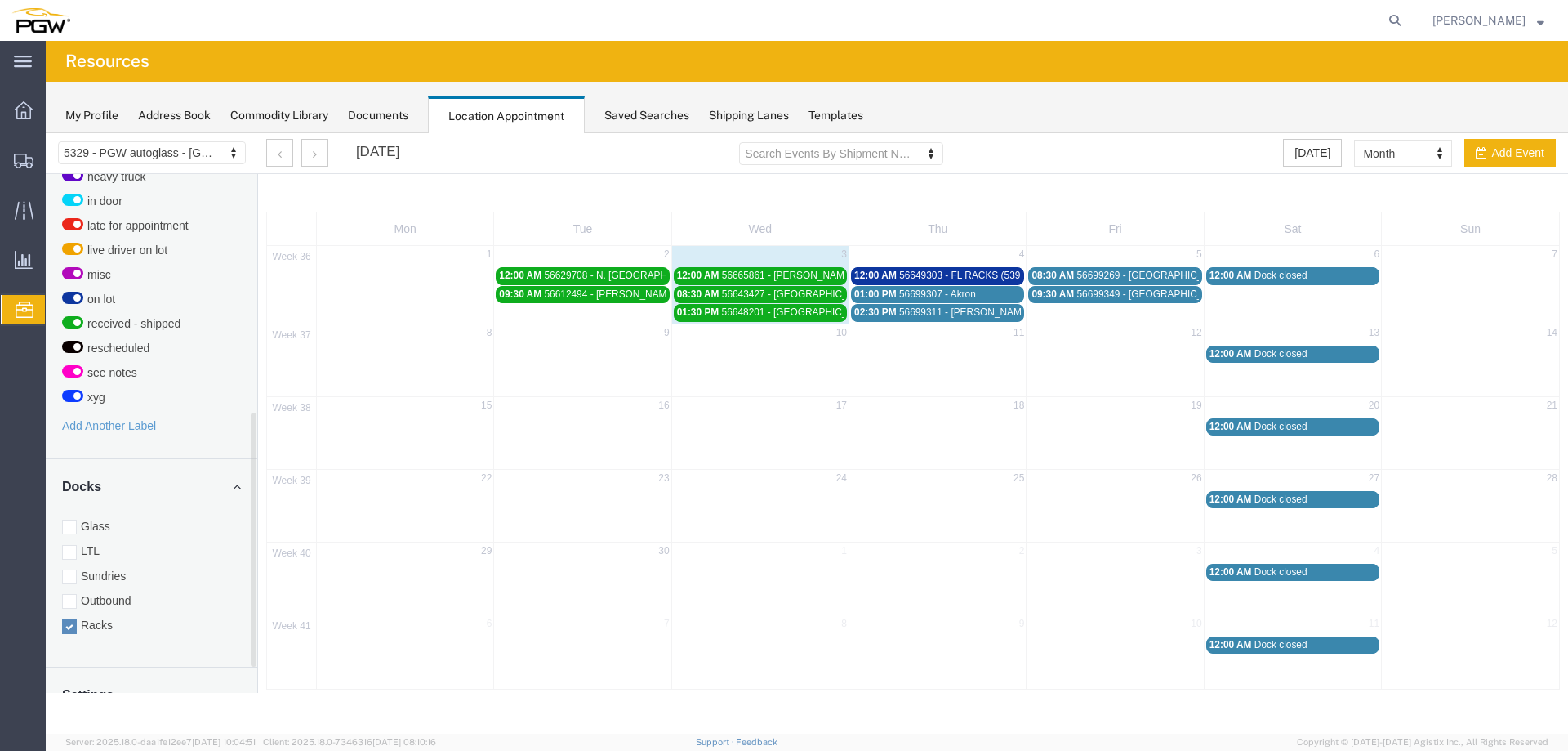
click at [98, 520] on div "Glass LTL Sundries Outbound Racks" at bounding box center [151, 575] width 179 height 116
click at [99, 517] on label "Glass" at bounding box center [151, 526] width 179 height 17
click at [45, 133] on input "Glass" at bounding box center [45, 133] width 0 height 0
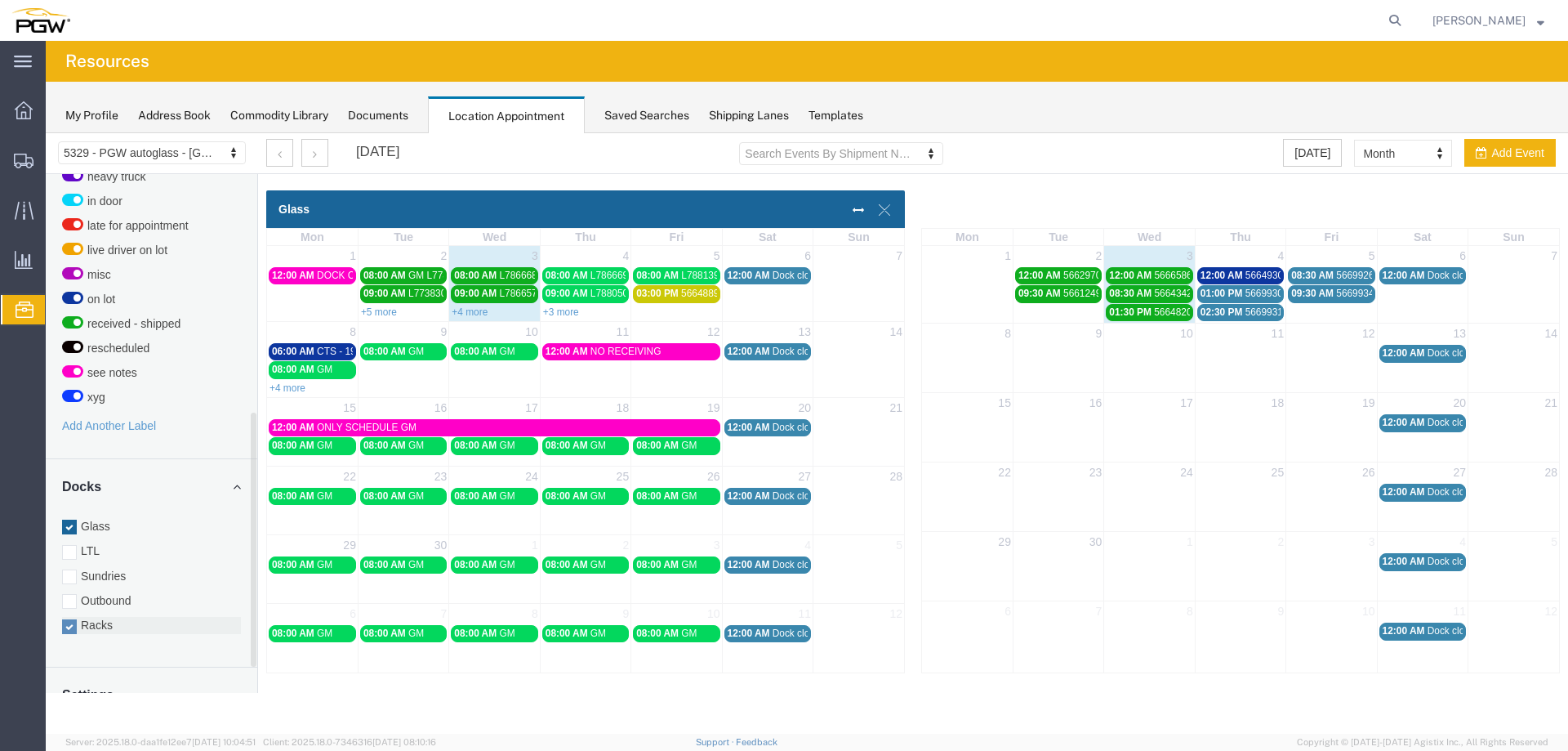
click at [88, 616] on label "Racks" at bounding box center [151, 625] width 179 height 17
click at [45, 133] on input "Racks" at bounding box center [45, 133] width 0 height 0
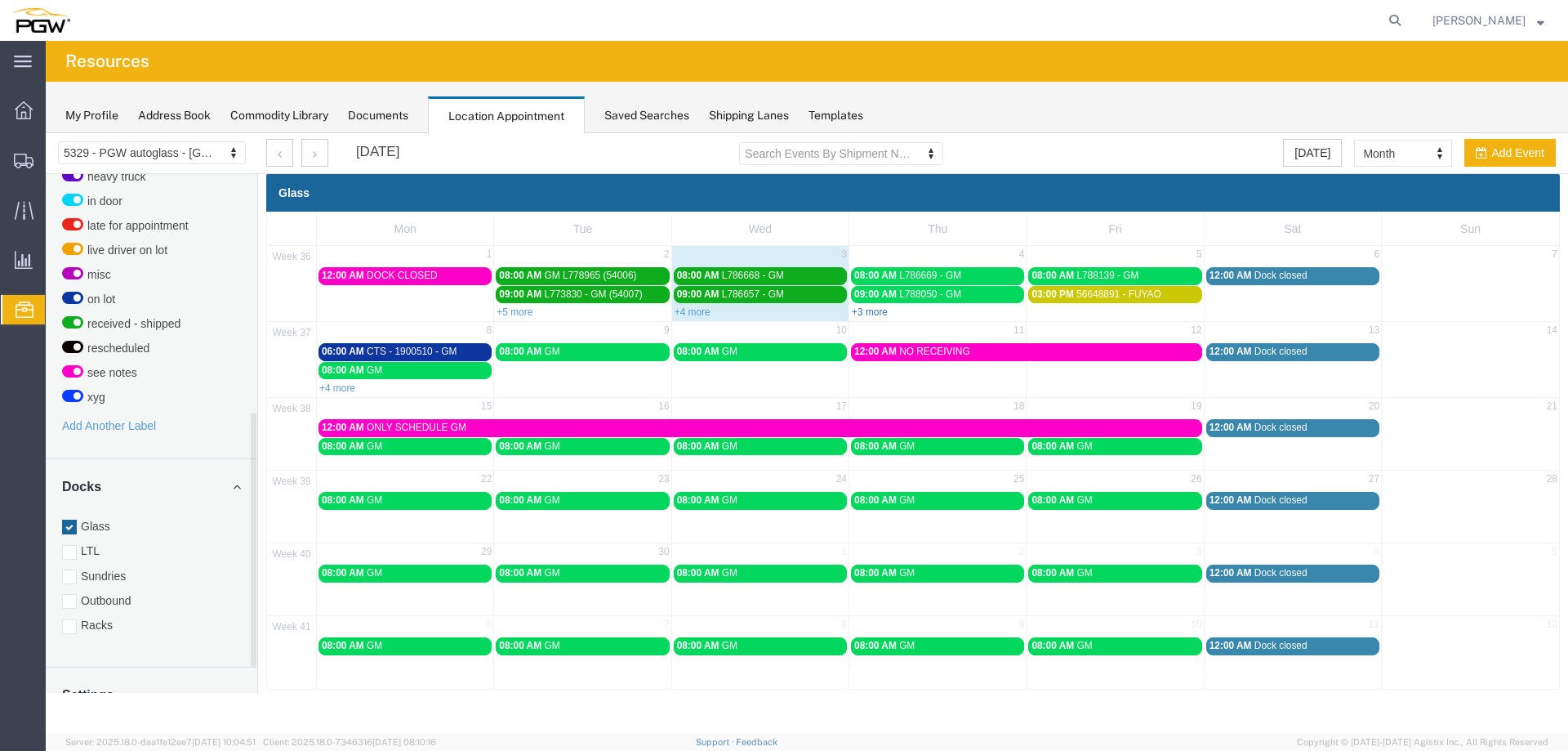
click at [861, 312] on link "+3 more" at bounding box center [870, 312] width 36 height 12
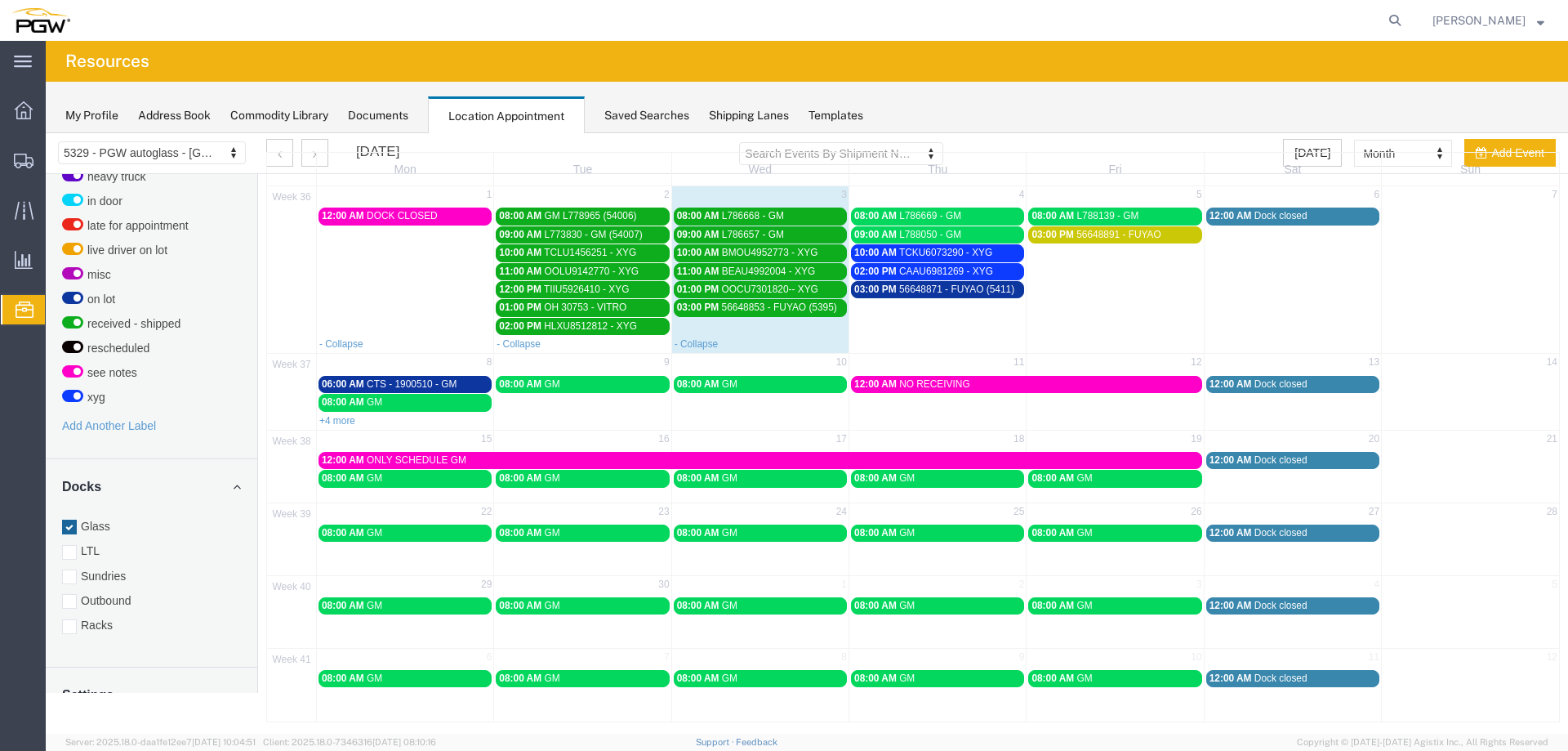
scroll to position [65, 0]
